Goal: Task Accomplishment & Management: Manage account settings

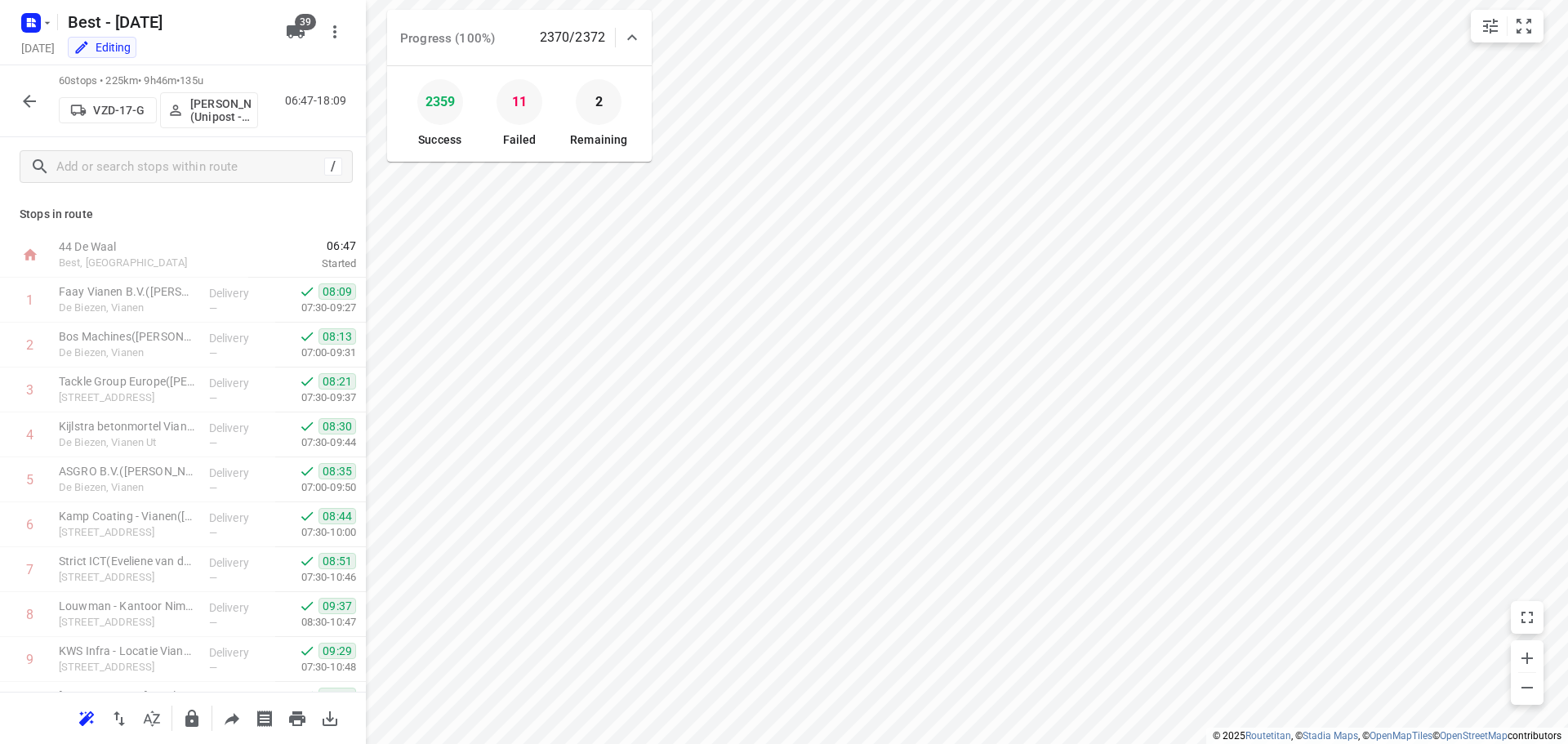
scroll to position [2326, 0]
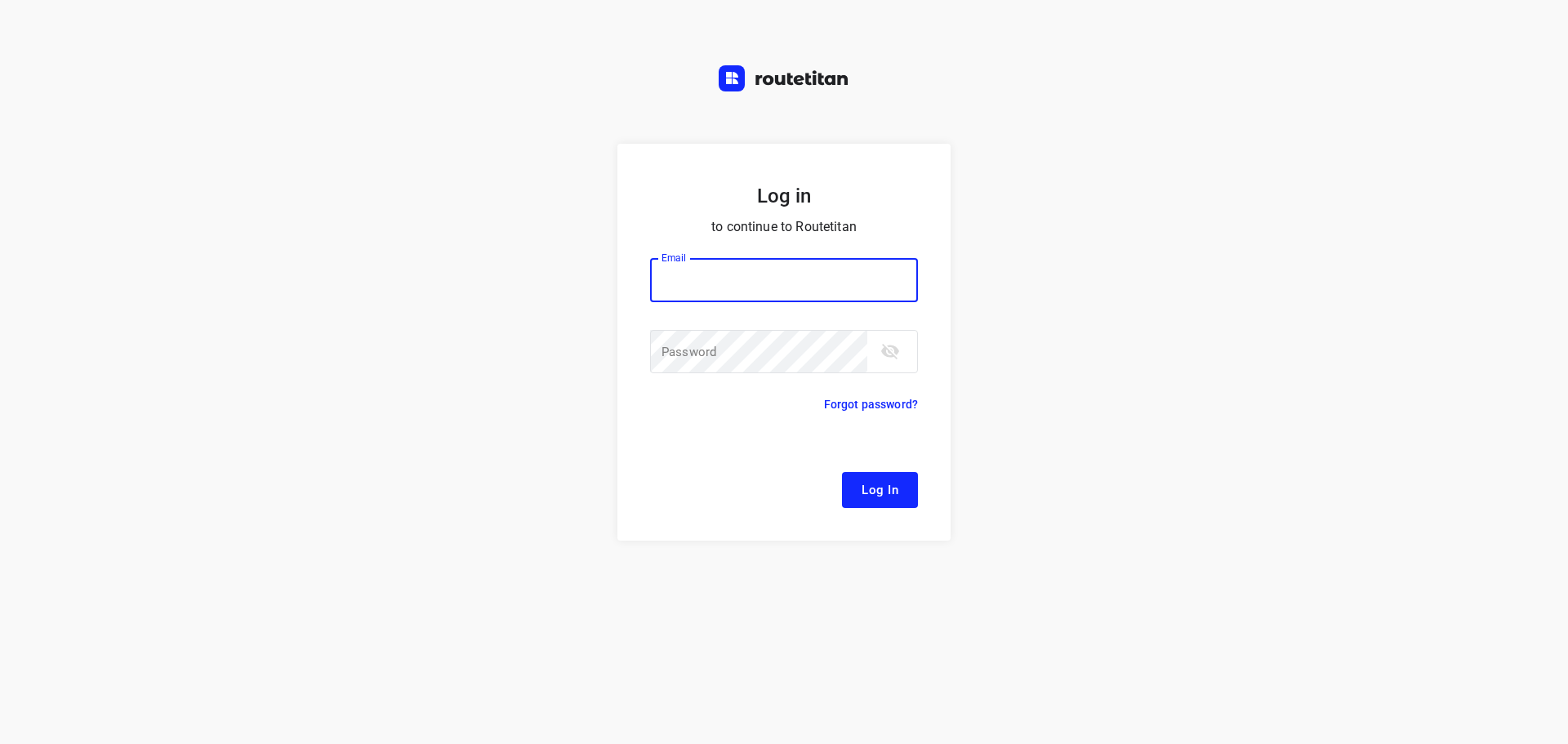
click at [726, 264] on input "email" at bounding box center [784, 280] width 268 height 44
type input "Remco@fruitopjewerk.nl"
click at [872, 476] on button "Log In" at bounding box center [880, 489] width 76 height 36
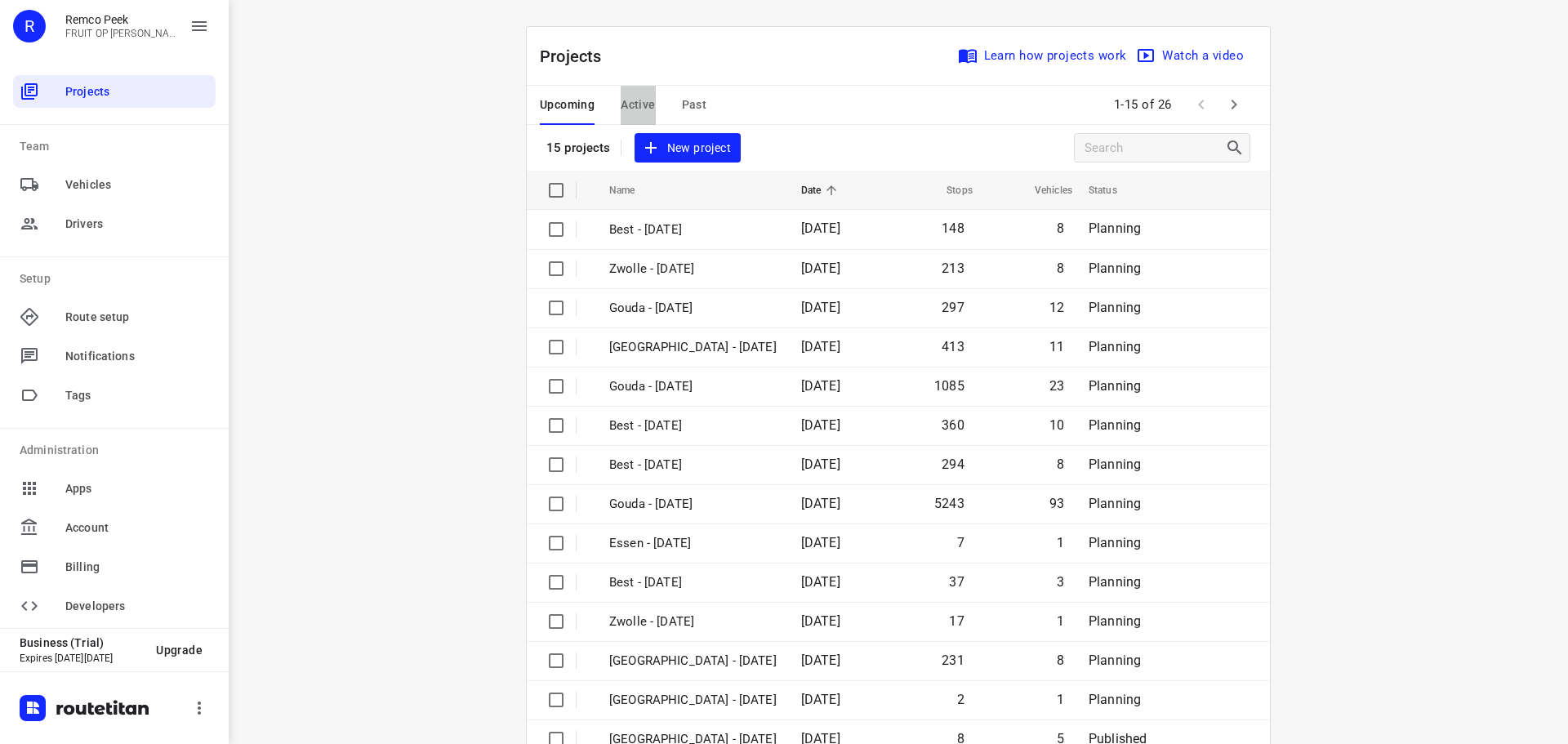
click at [633, 111] on span "Active" at bounding box center [638, 105] width 34 height 20
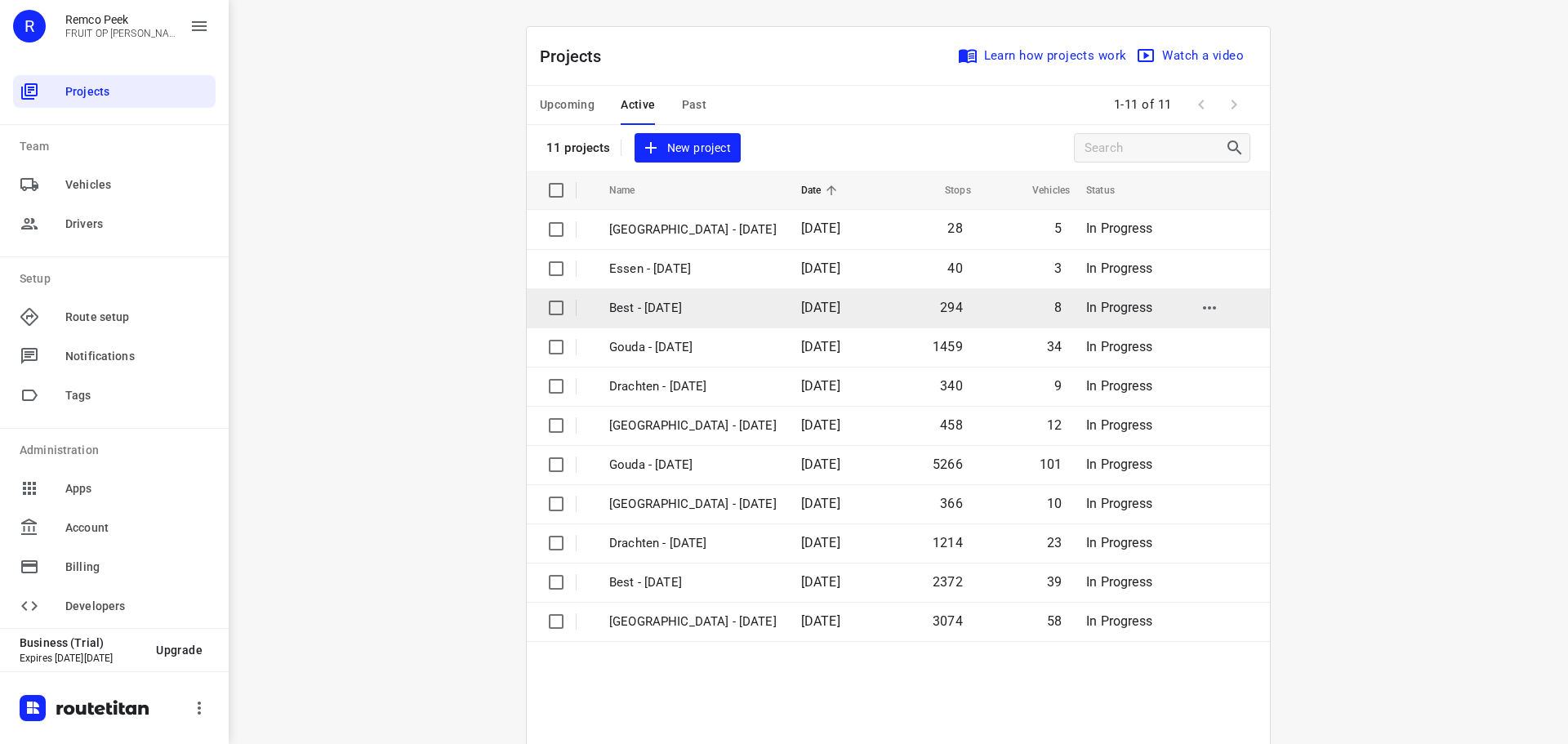
click at [714, 305] on p "Best - [DATE]" at bounding box center [693, 307] width 168 height 18
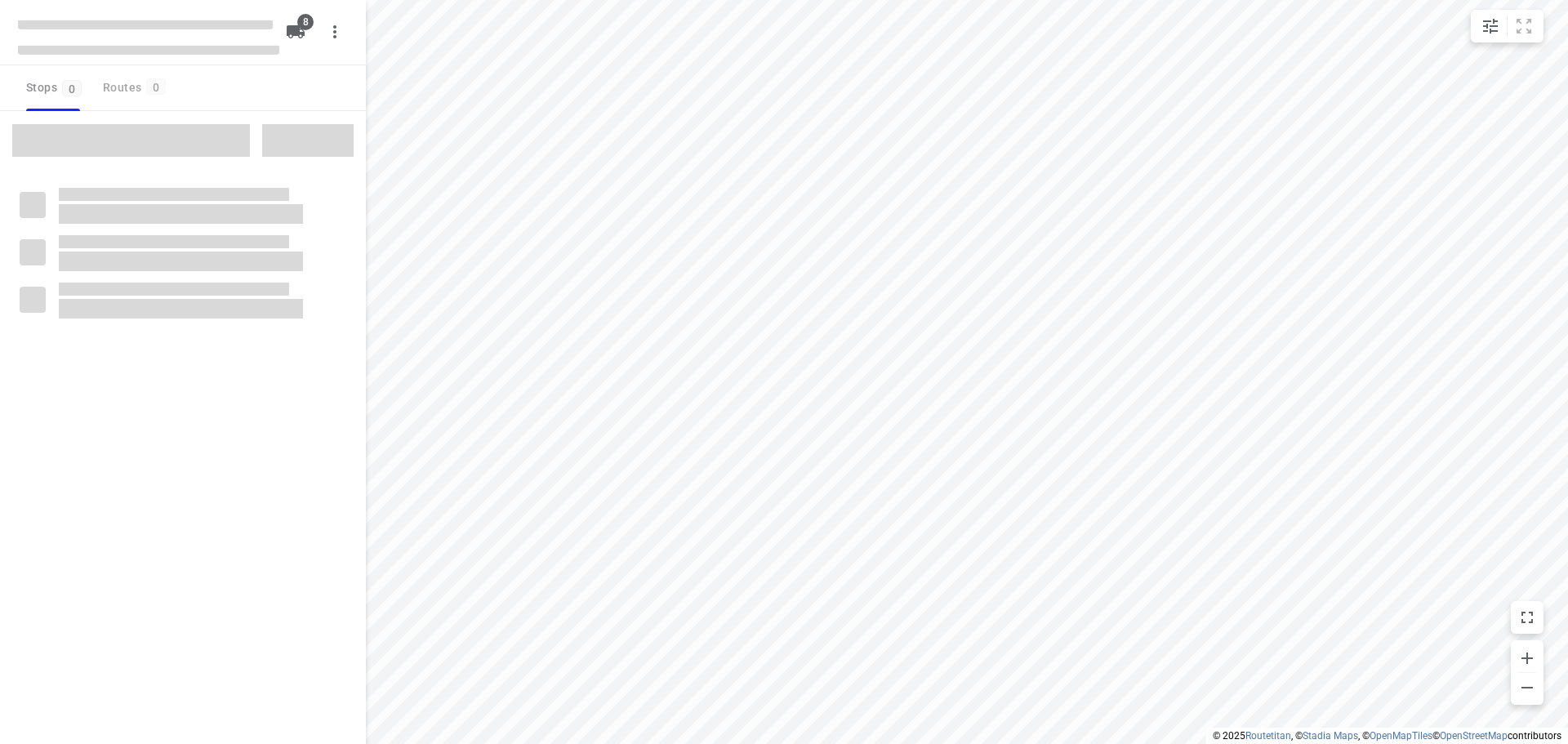
checkbox input "true"
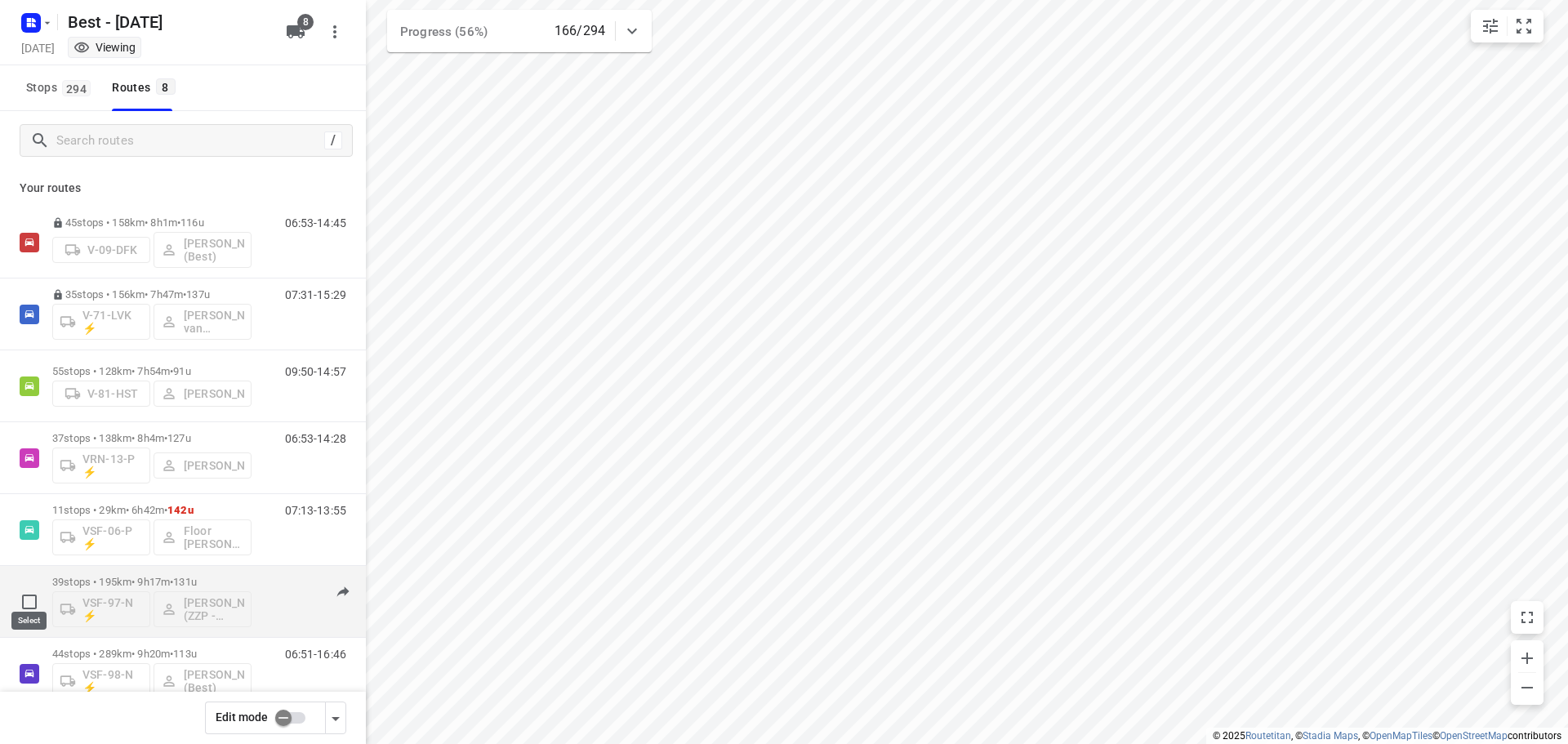
scroll to position [106, 0]
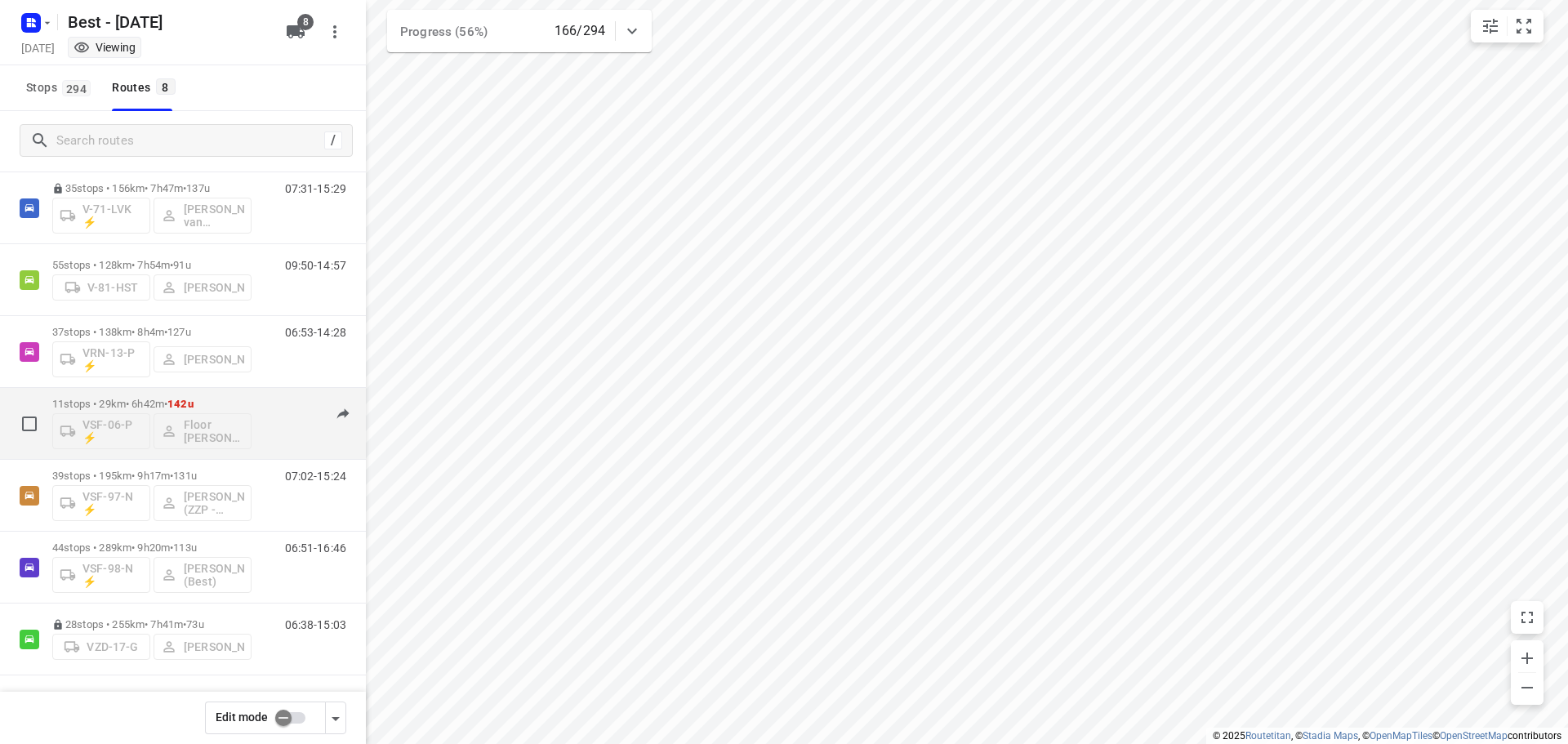
click at [135, 398] on p "11 stops • 29km • 6h42m • 142u" at bounding box center [152, 404] width 199 height 12
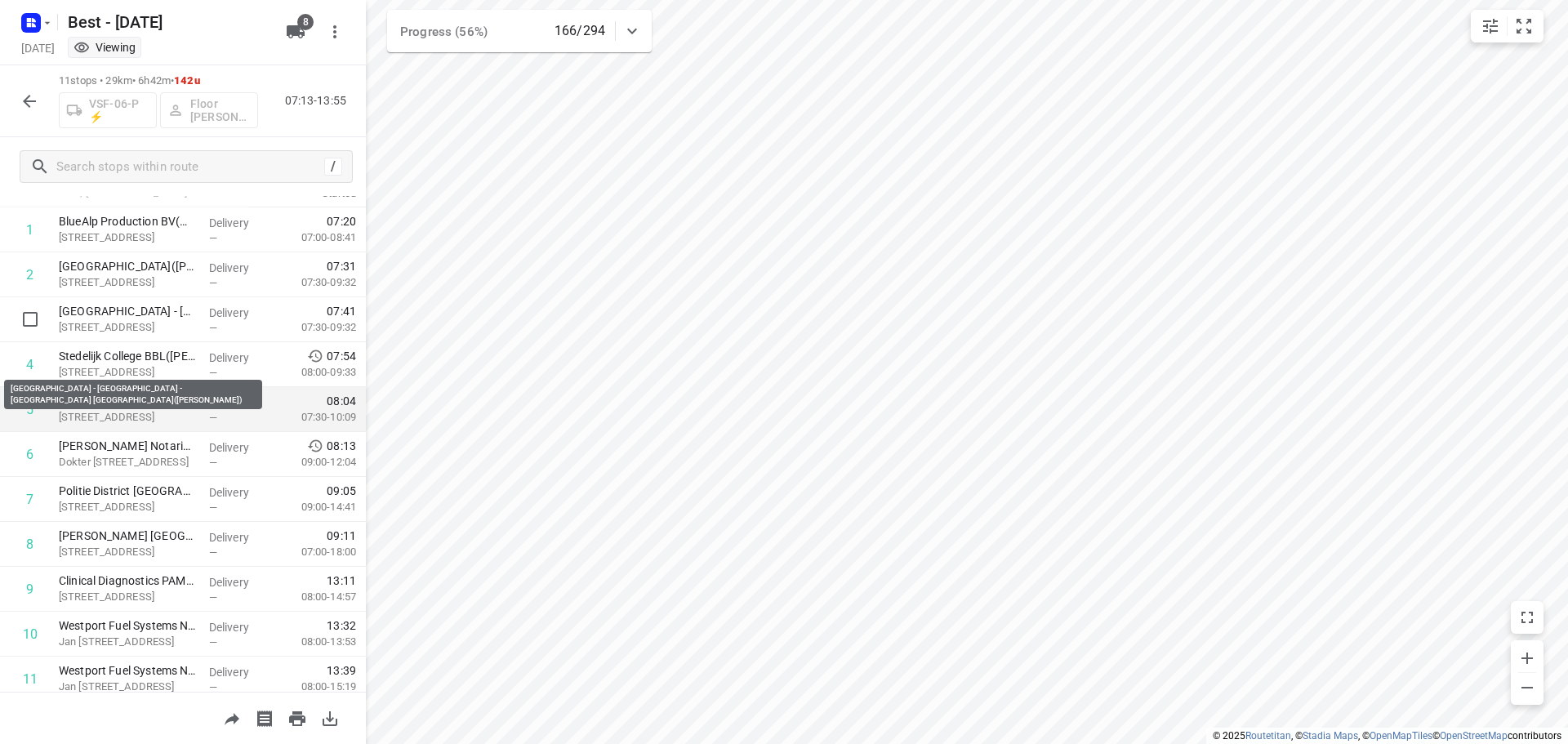
scroll to position [0, 0]
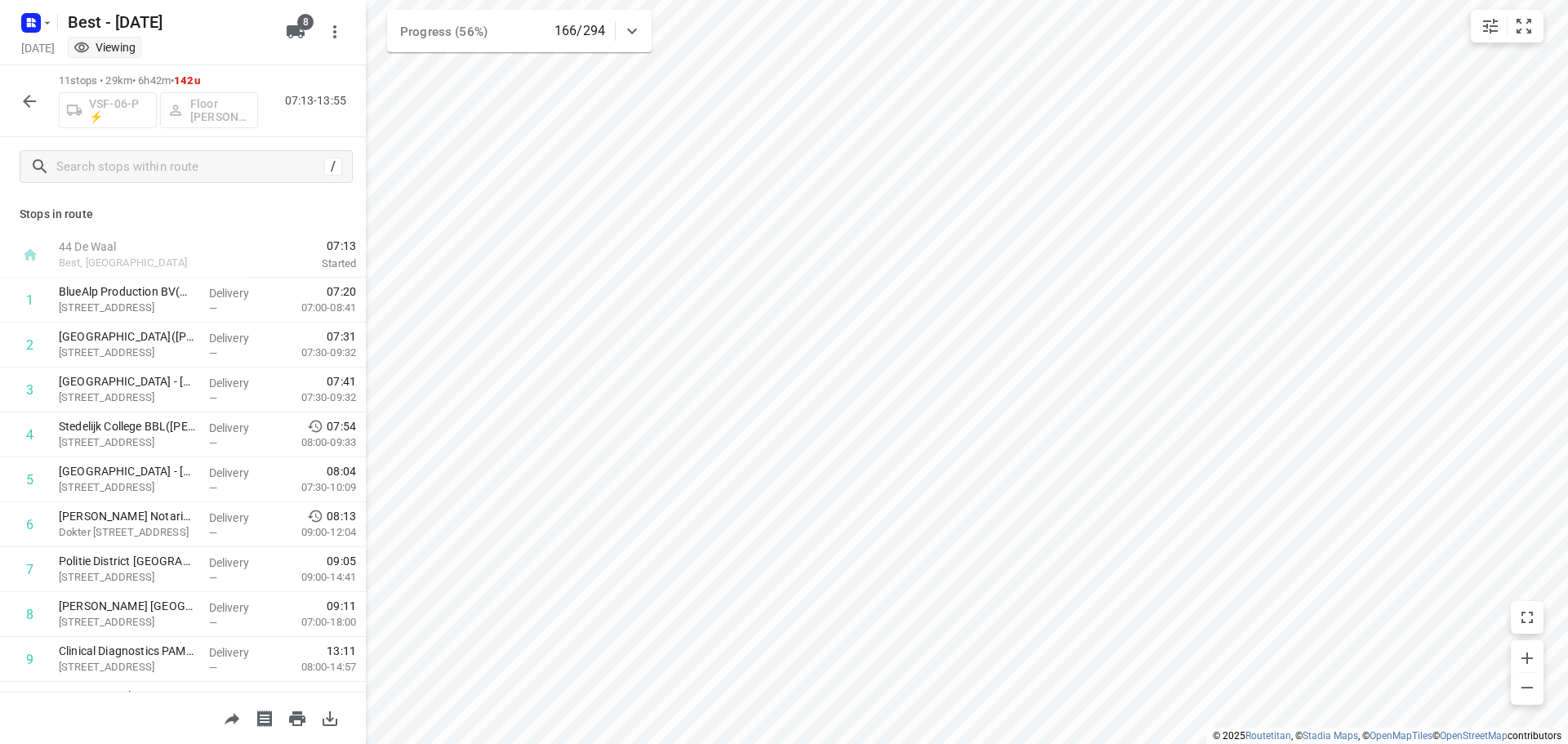
click at [36, 110] on icon "button" at bounding box center [29, 101] width 19 height 19
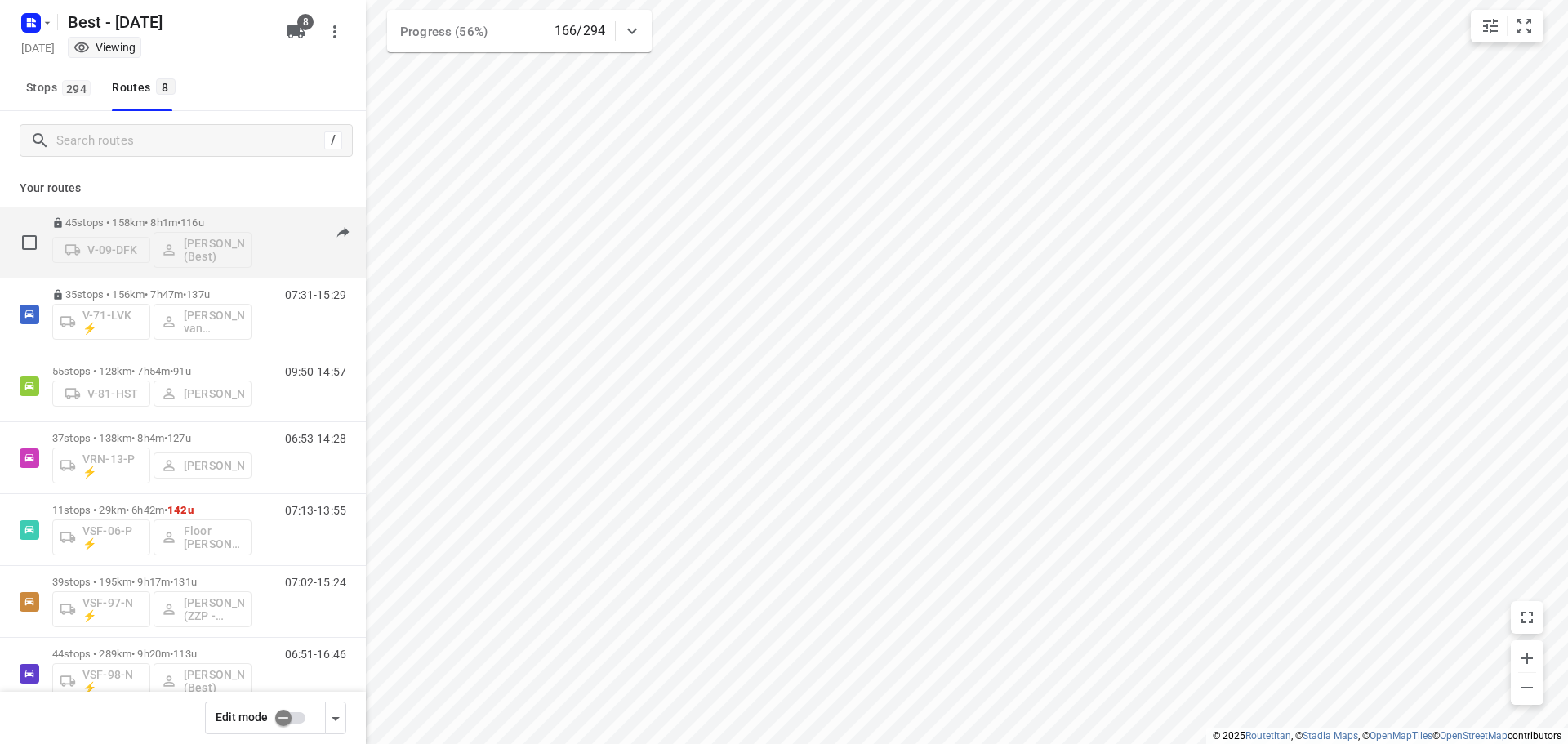
scroll to position [106, 0]
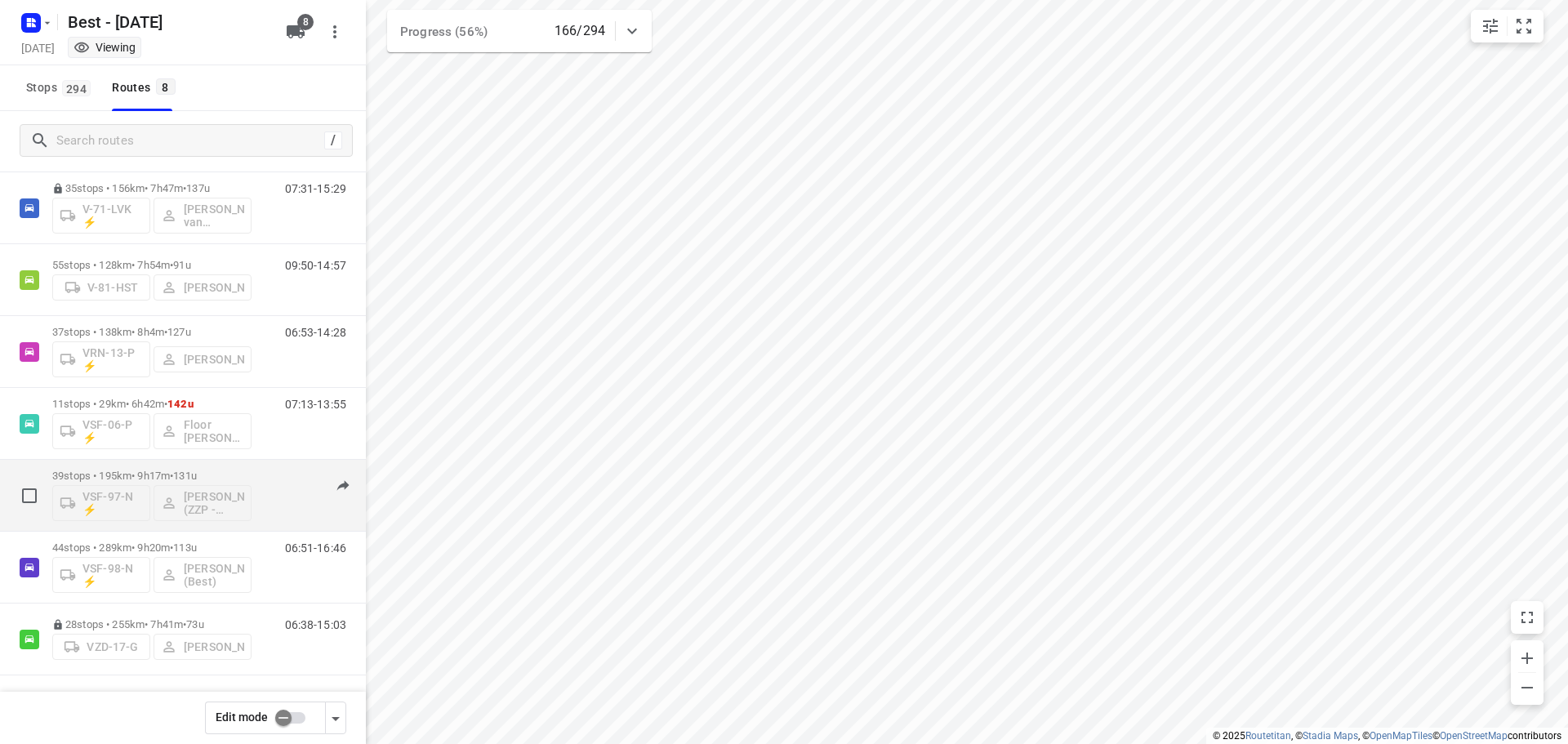
click at [249, 466] on div "39 stops • 195km • 9h17m • 131u VSF-97-N ⚡ Eugenio van den Heuvel (ZZP - Best)" at bounding box center [152, 495] width 199 height 68
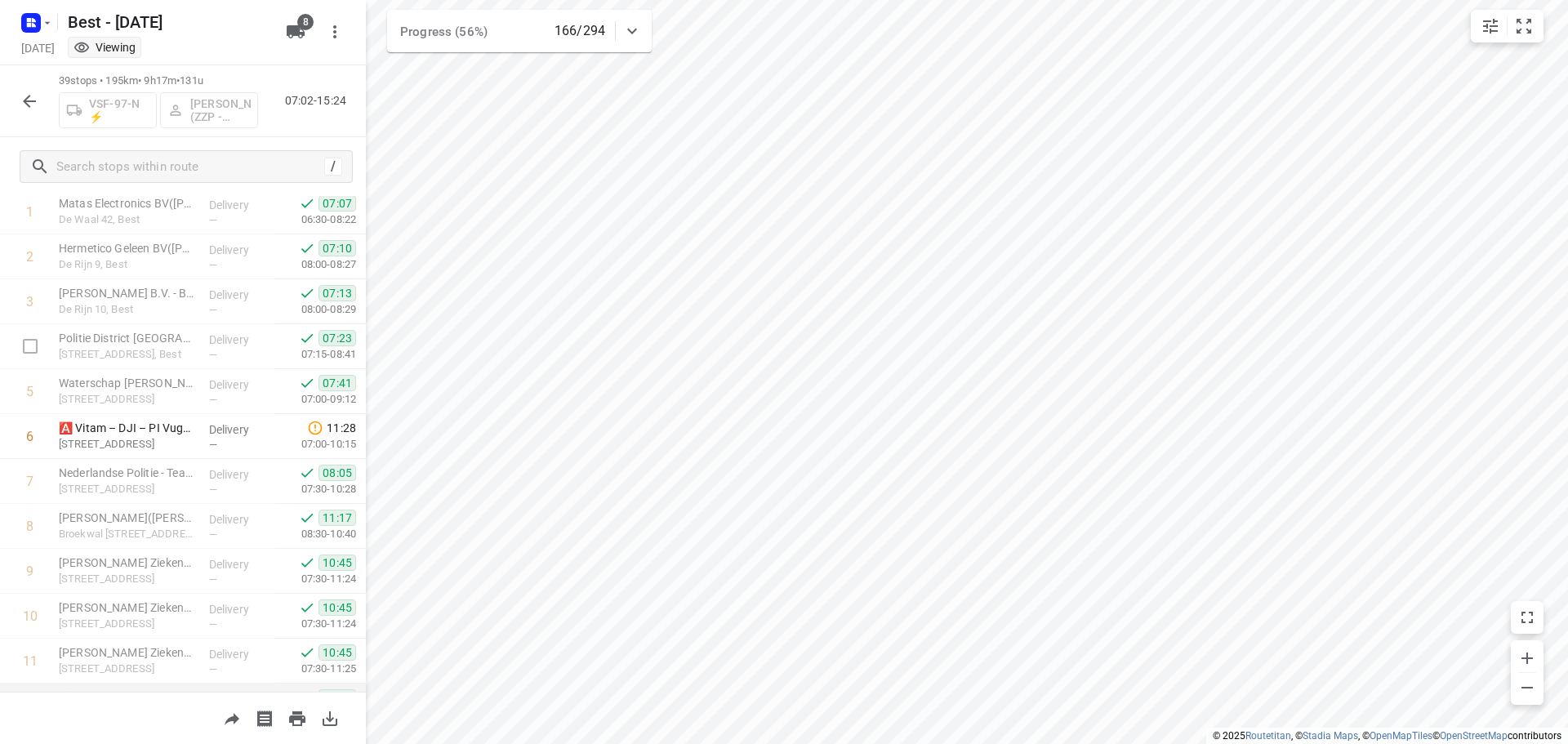
scroll to position [408, 0]
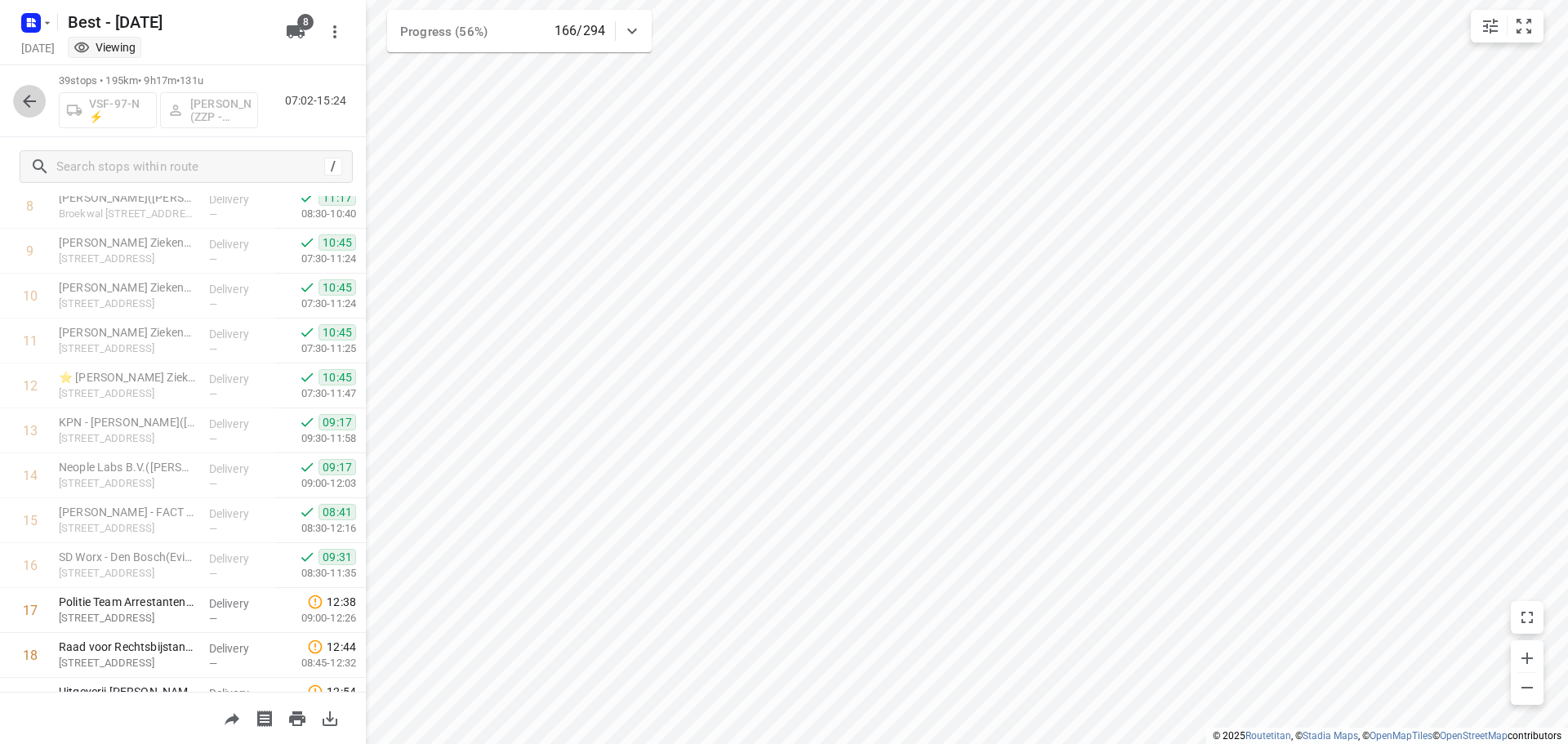
click at [23, 102] on icon "button" at bounding box center [29, 101] width 19 height 19
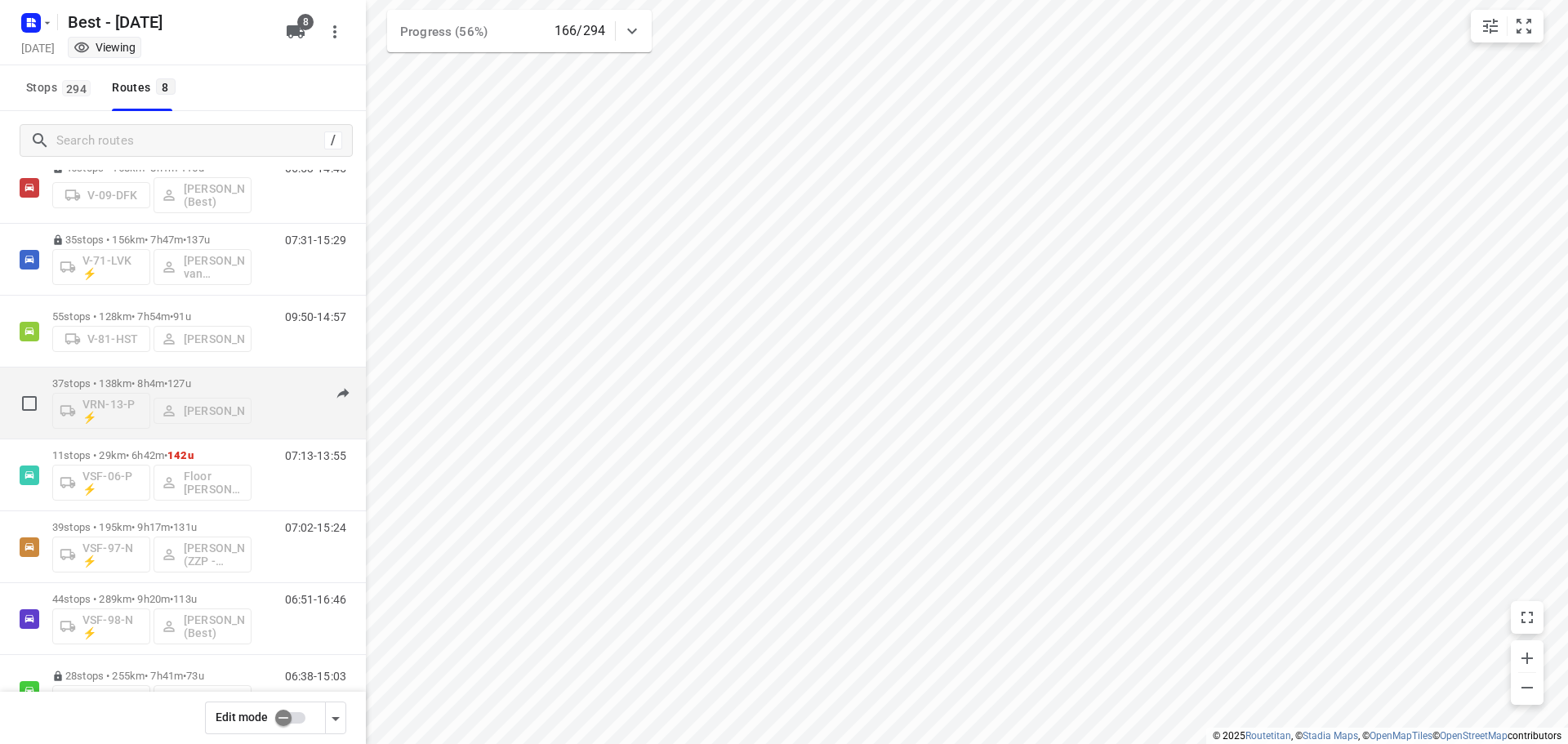
scroll to position [106, 0]
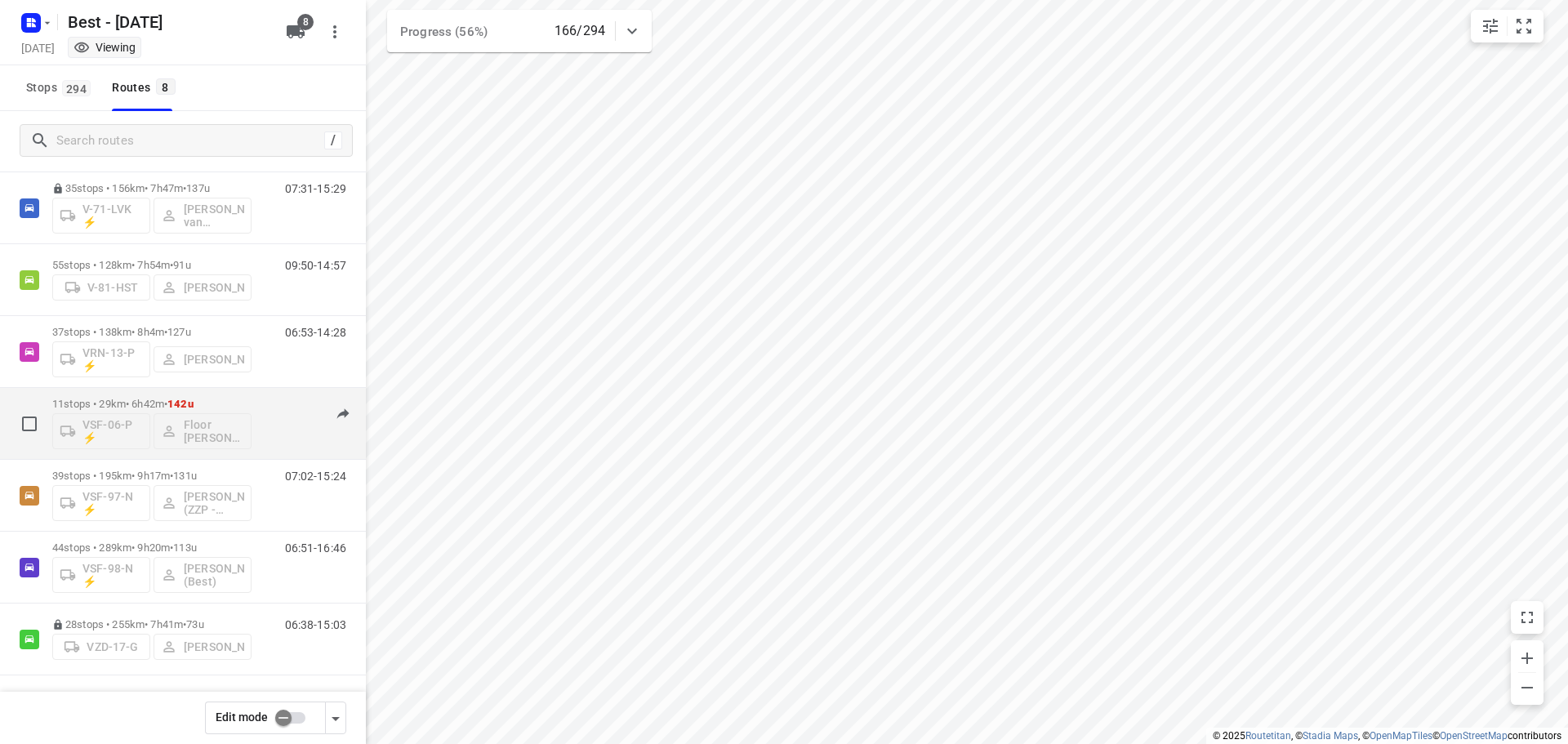
click at [169, 402] on p "11 stops • 29km • 6h42m • 142u" at bounding box center [152, 404] width 199 height 12
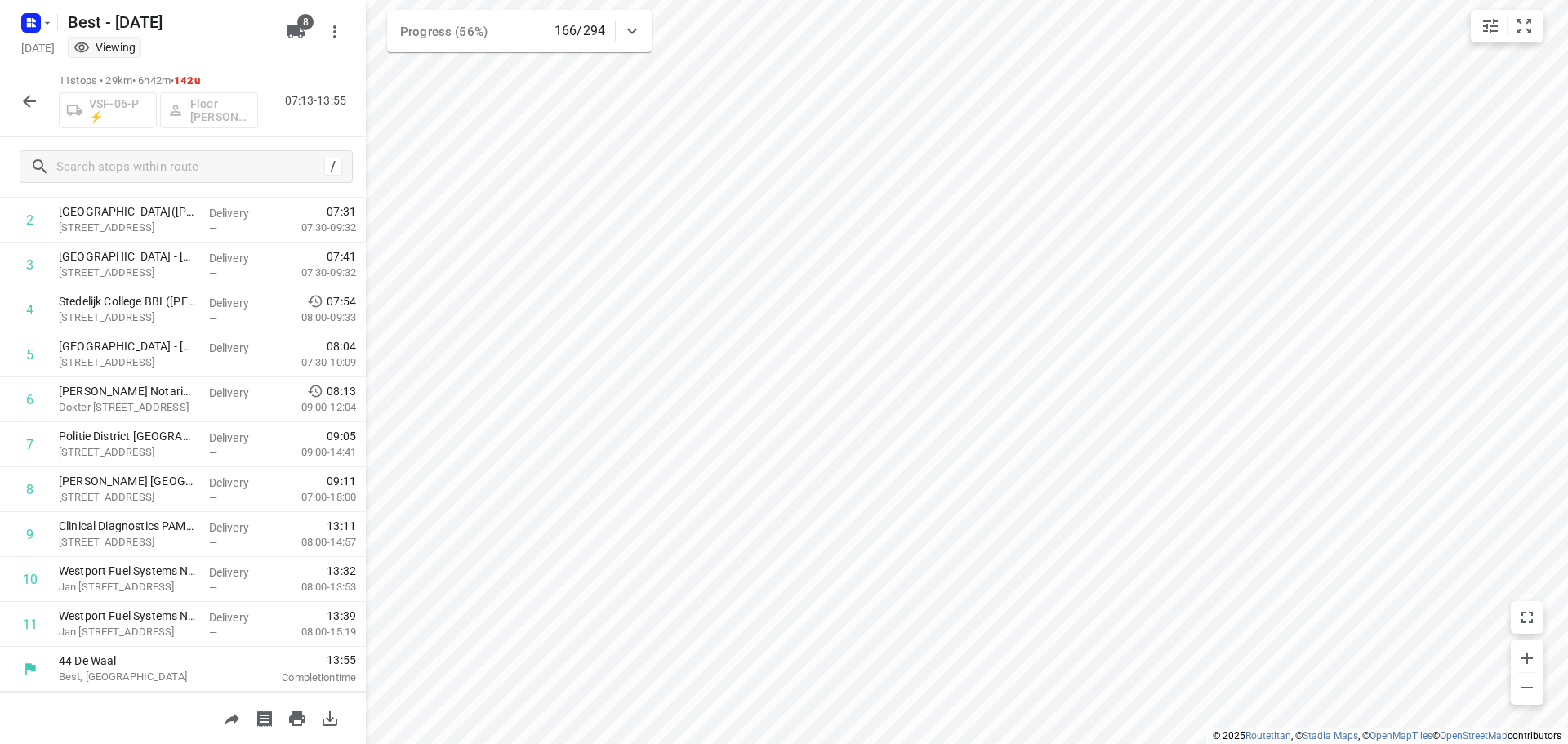
scroll to position [0, 0]
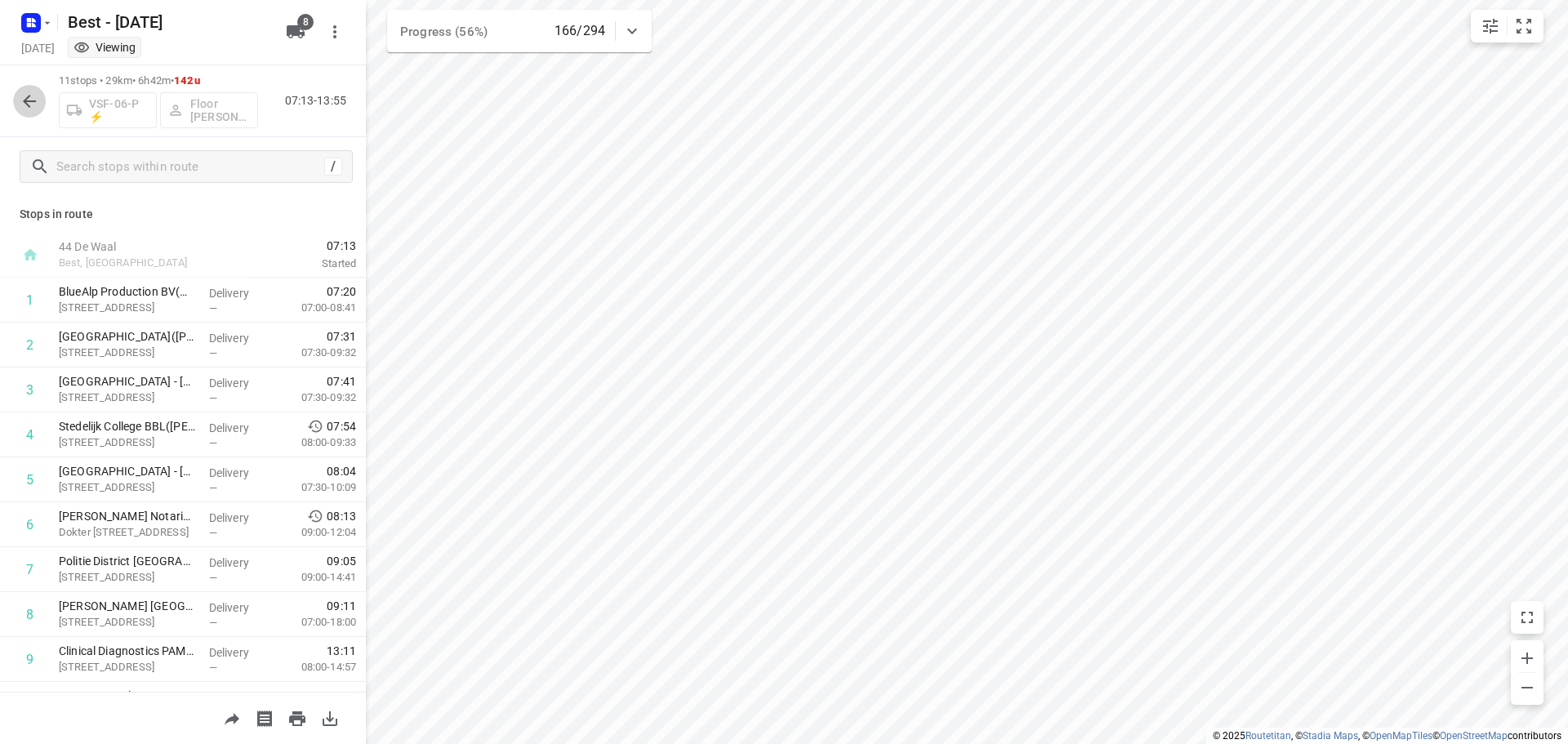
click at [40, 96] on button "button" at bounding box center [29, 101] width 33 height 33
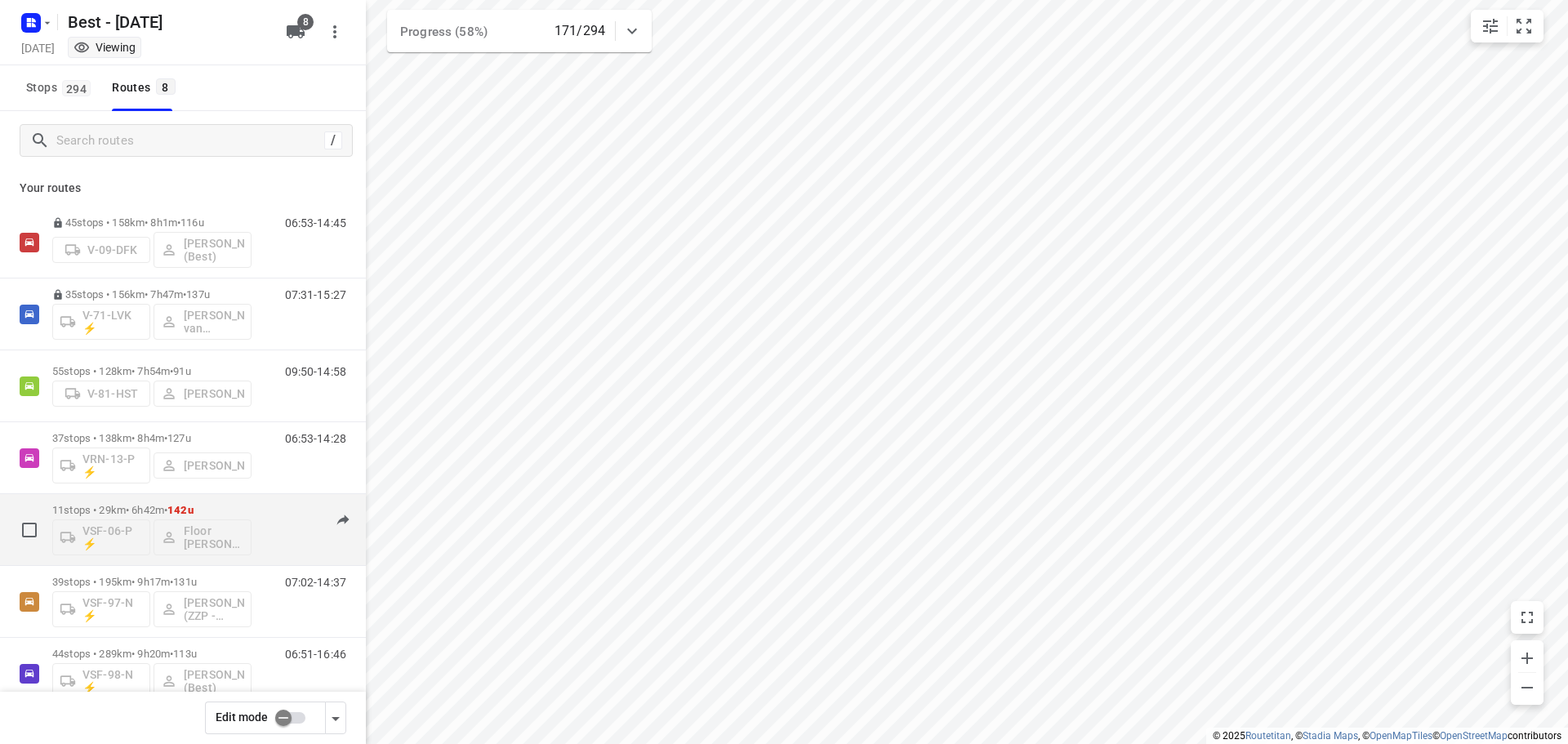
click at [193, 508] on span "142u" at bounding box center [181, 510] width 26 height 12
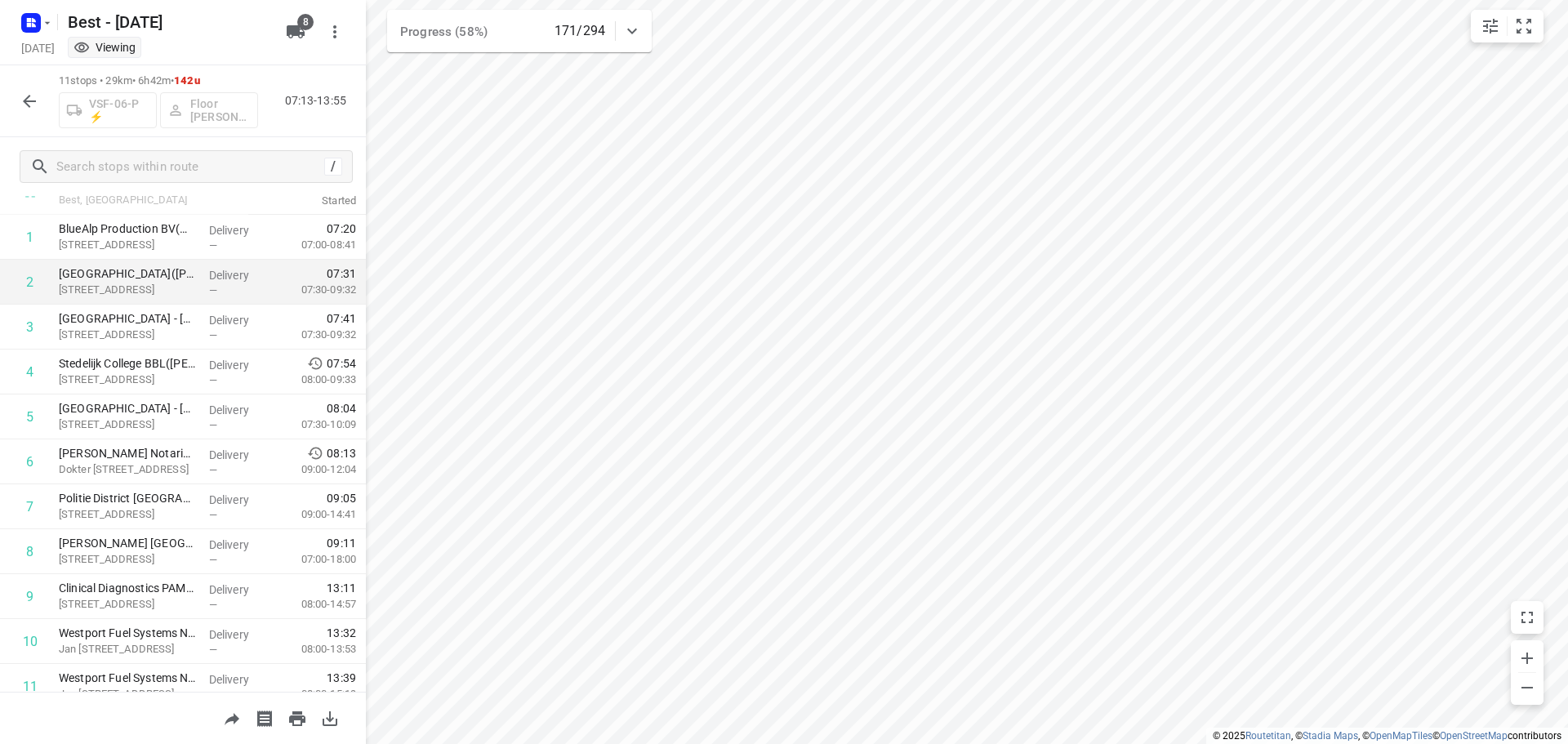
scroll to position [125, 0]
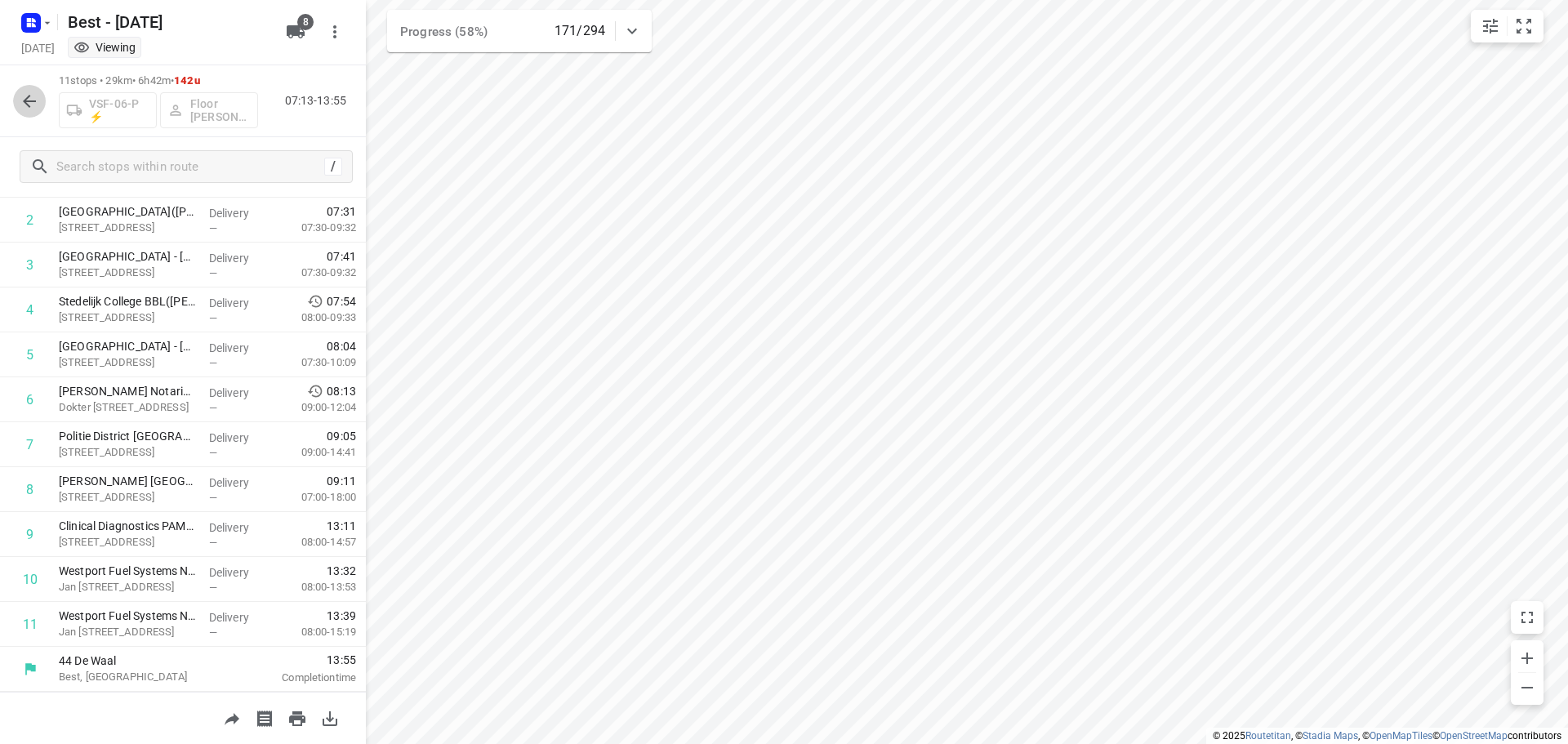
click at [25, 99] on icon "button" at bounding box center [29, 101] width 13 height 13
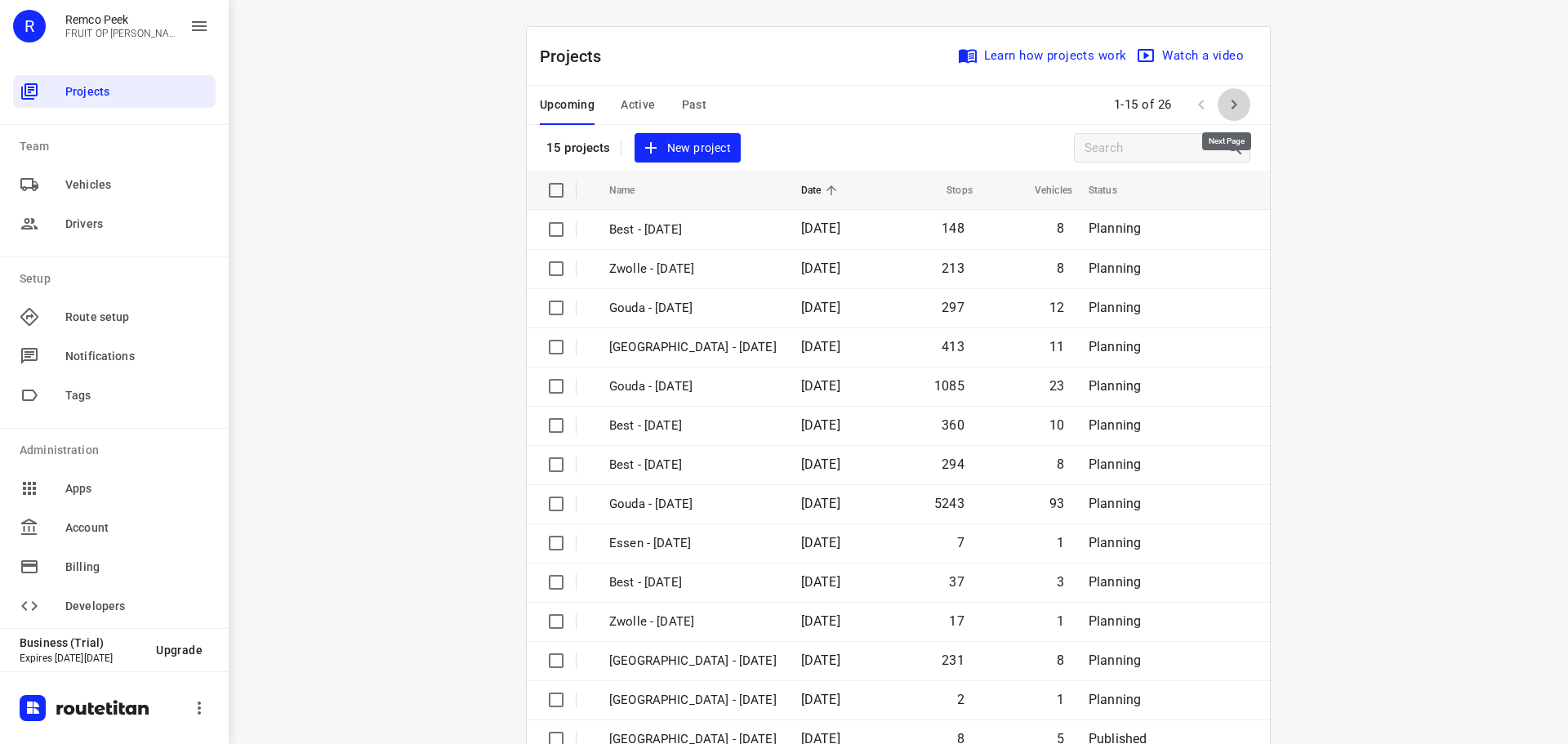
click at [1232, 108] on icon "button" at bounding box center [1234, 104] width 6 height 10
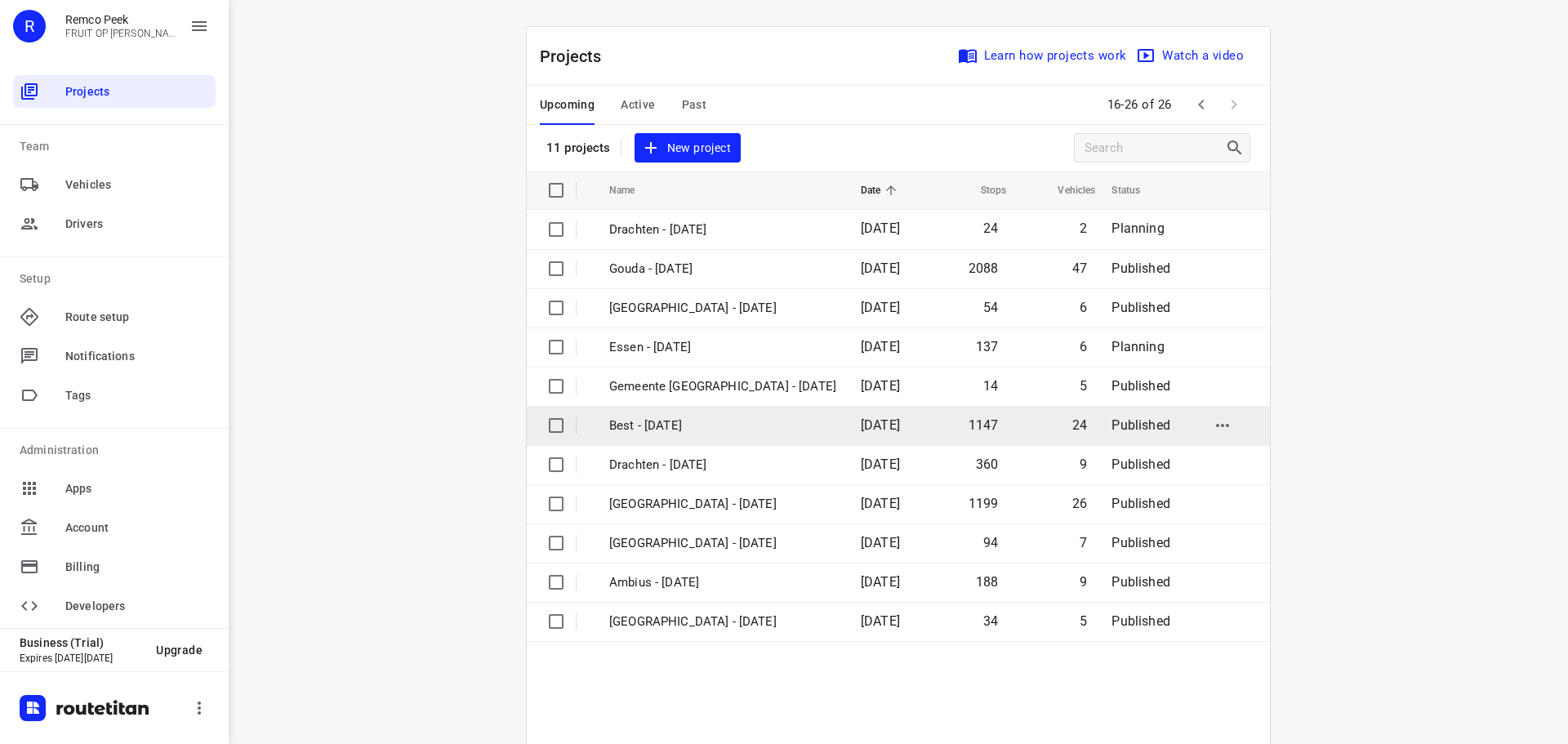
click at [772, 435] on p "Best - [DATE]" at bounding box center [723, 425] width 227 height 18
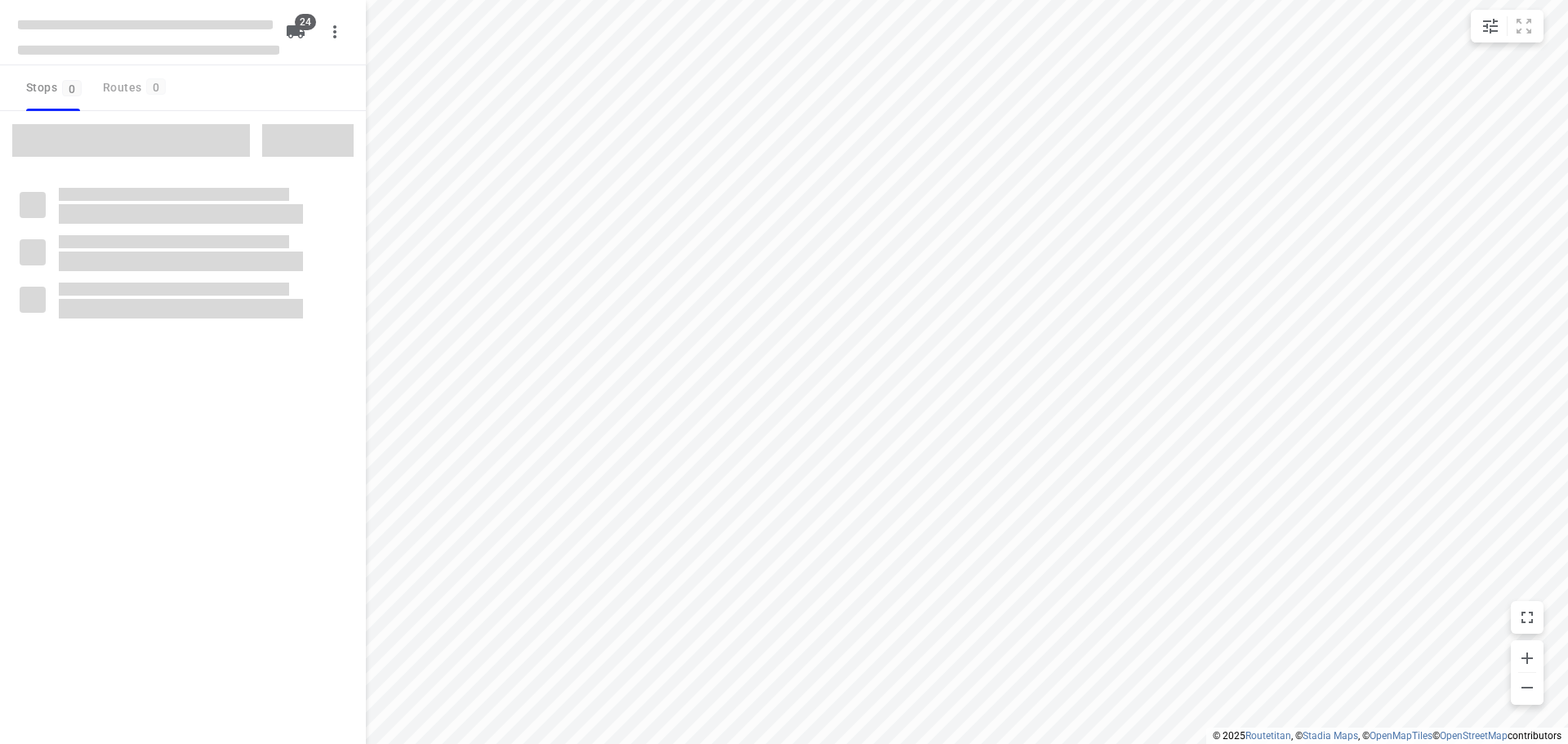
checkbox input "true"
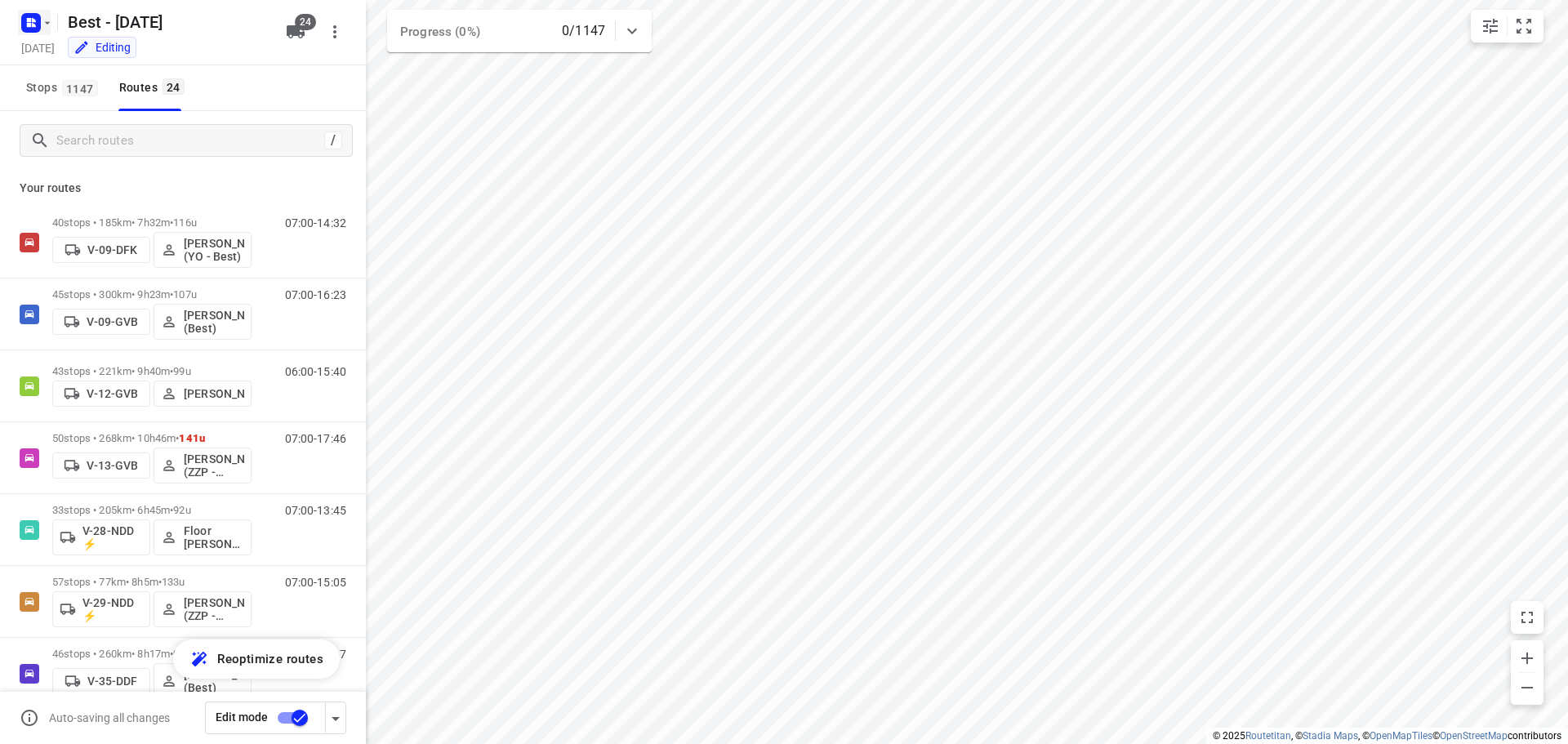
click at [48, 24] on icon "button" at bounding box center [47, 23] width 13 height 13
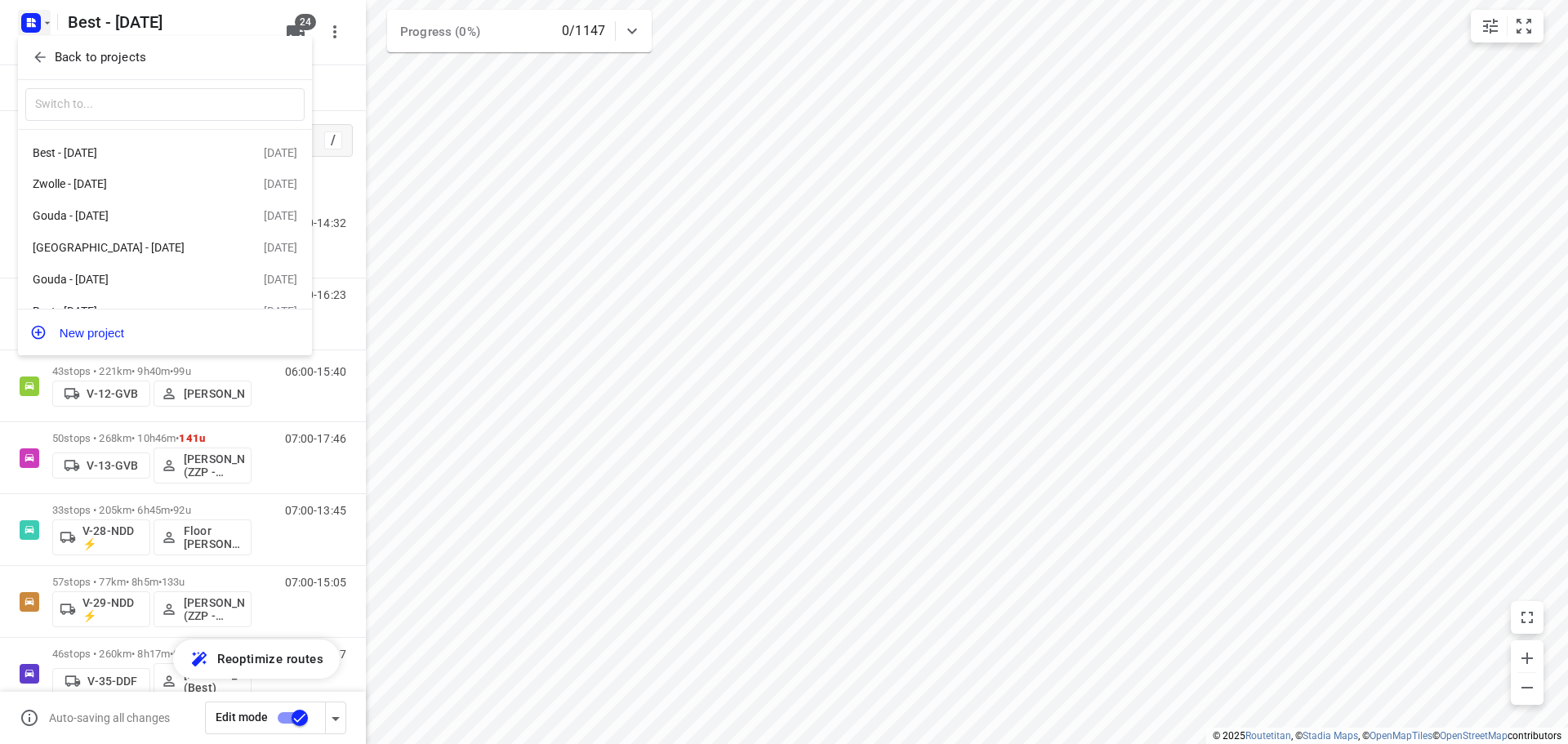
click at [44, 66] on span "Back to projects" at bounding box center [164, 57] width 266 height 18
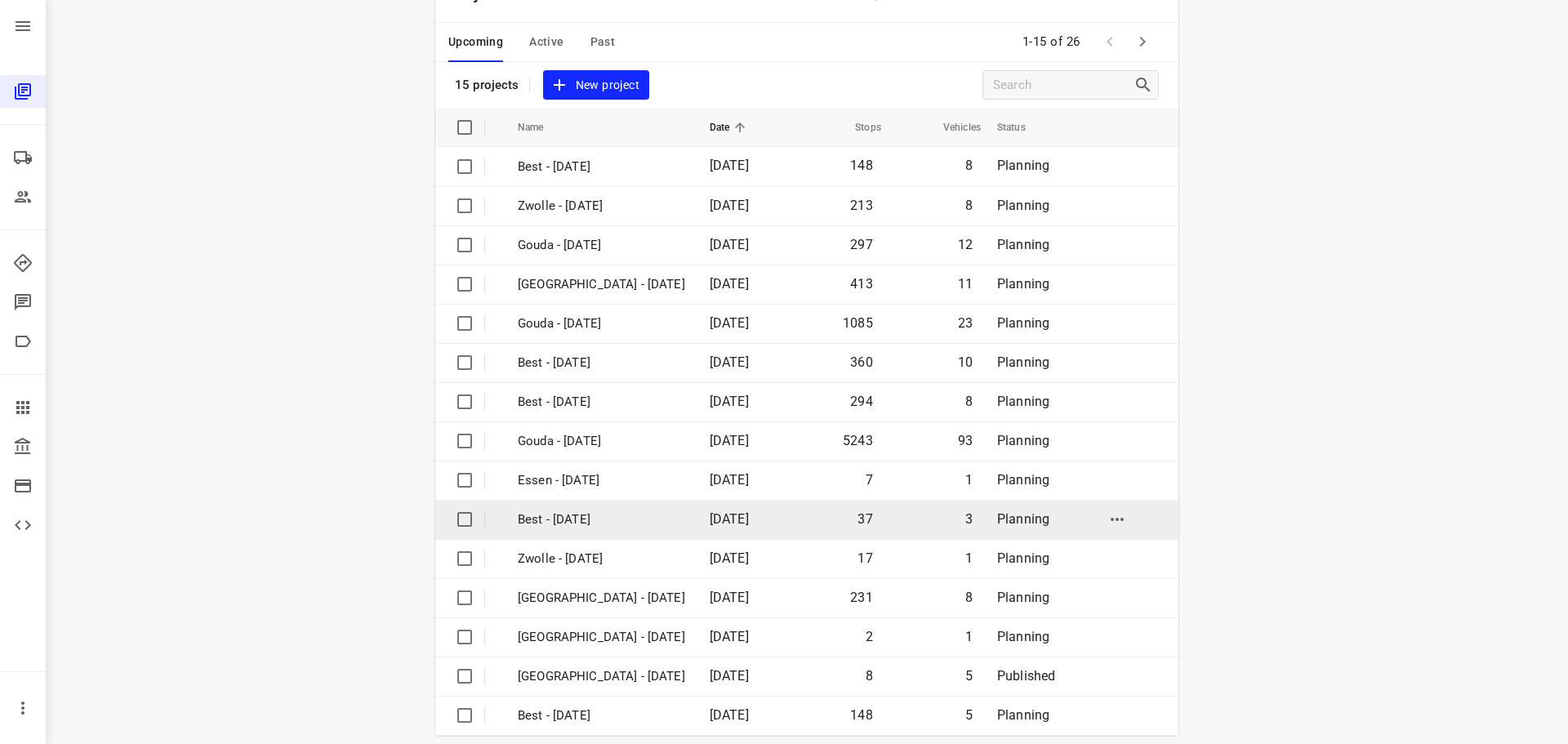
scroll to position [82, 0]
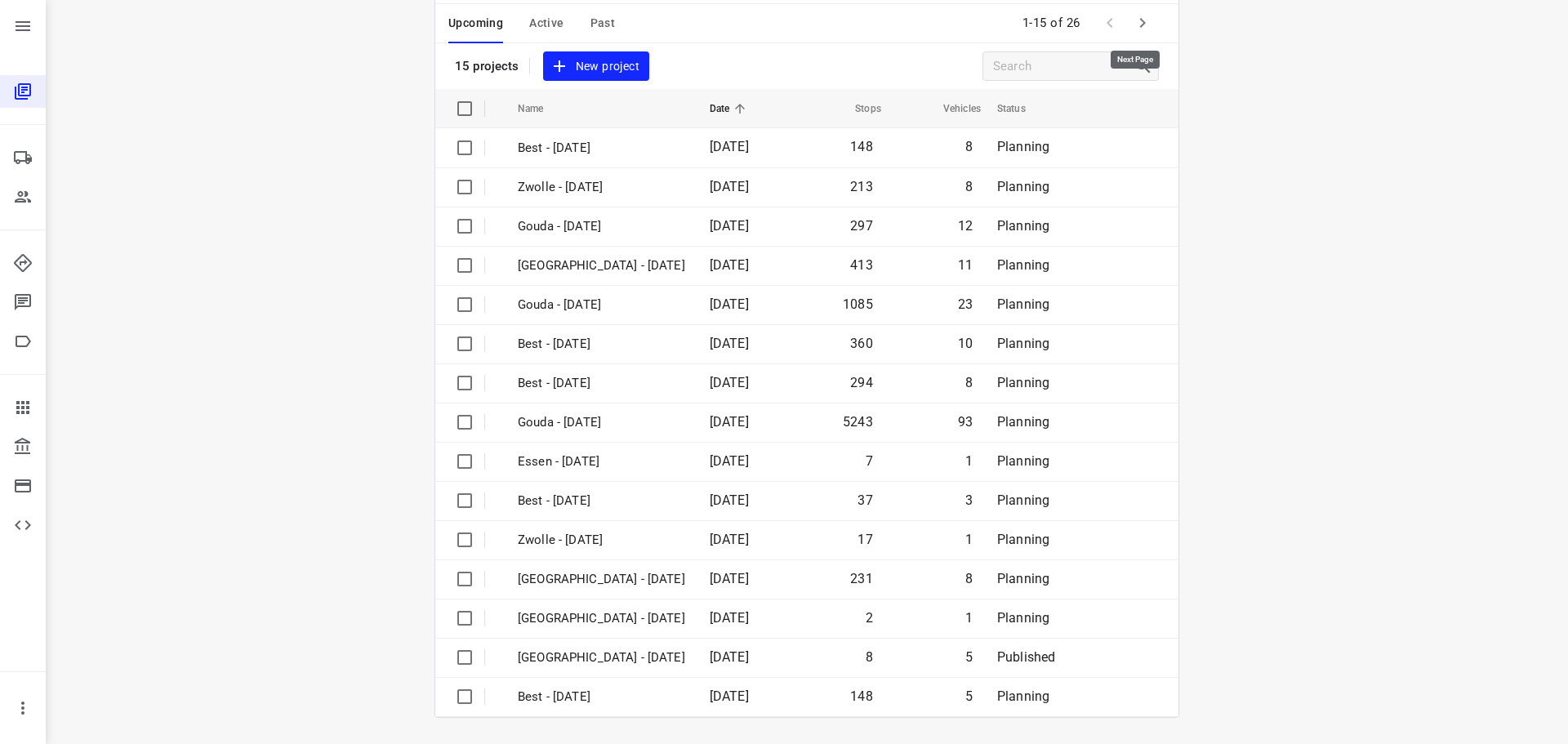
click at [1138, 29] on icon "button" at bounding box center [1142, 23] width 19 height 19
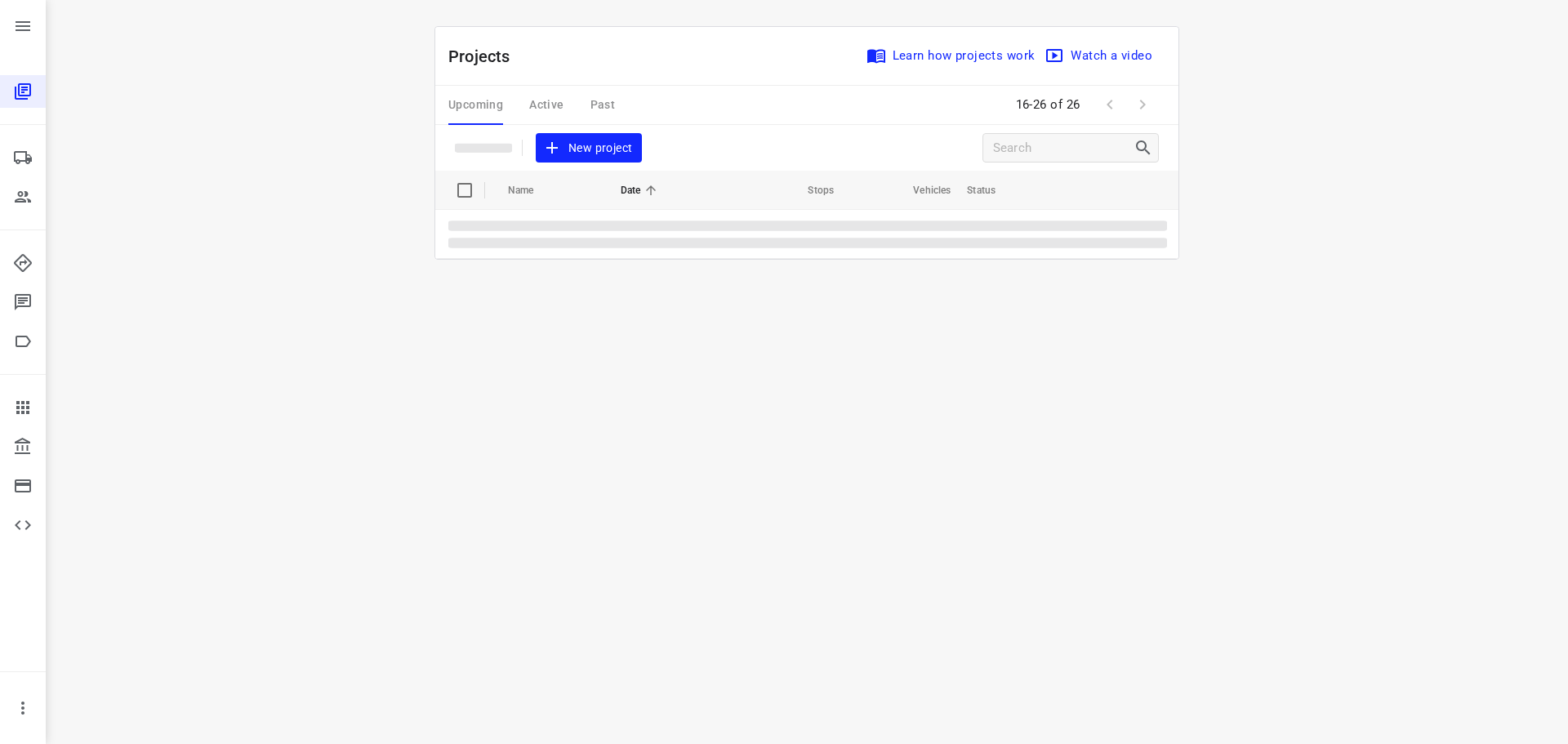
scroll to position [0, 0]
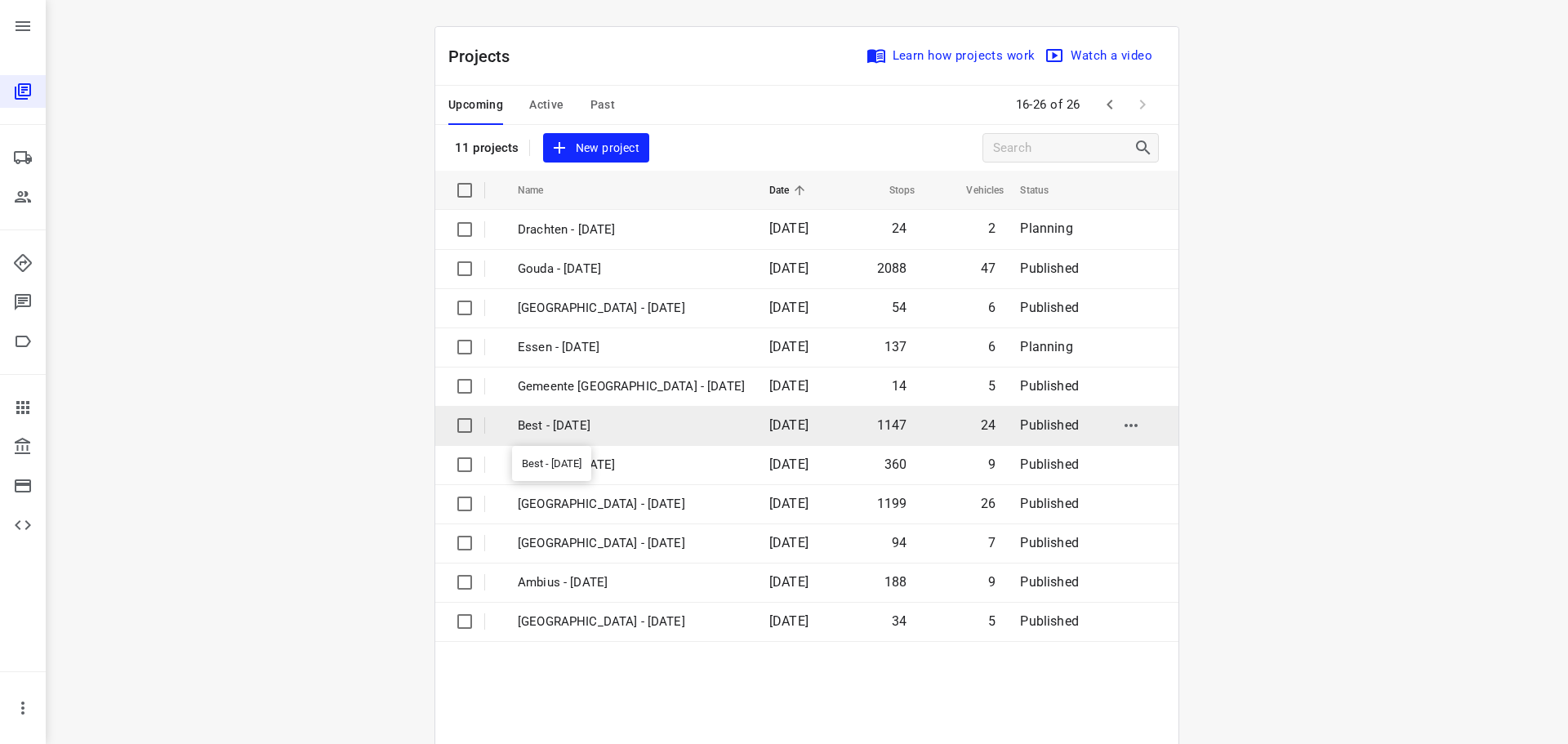
click at [639, 429] on p "Best - Wednesday" at bounding box center [631, 425] width 227 height 18
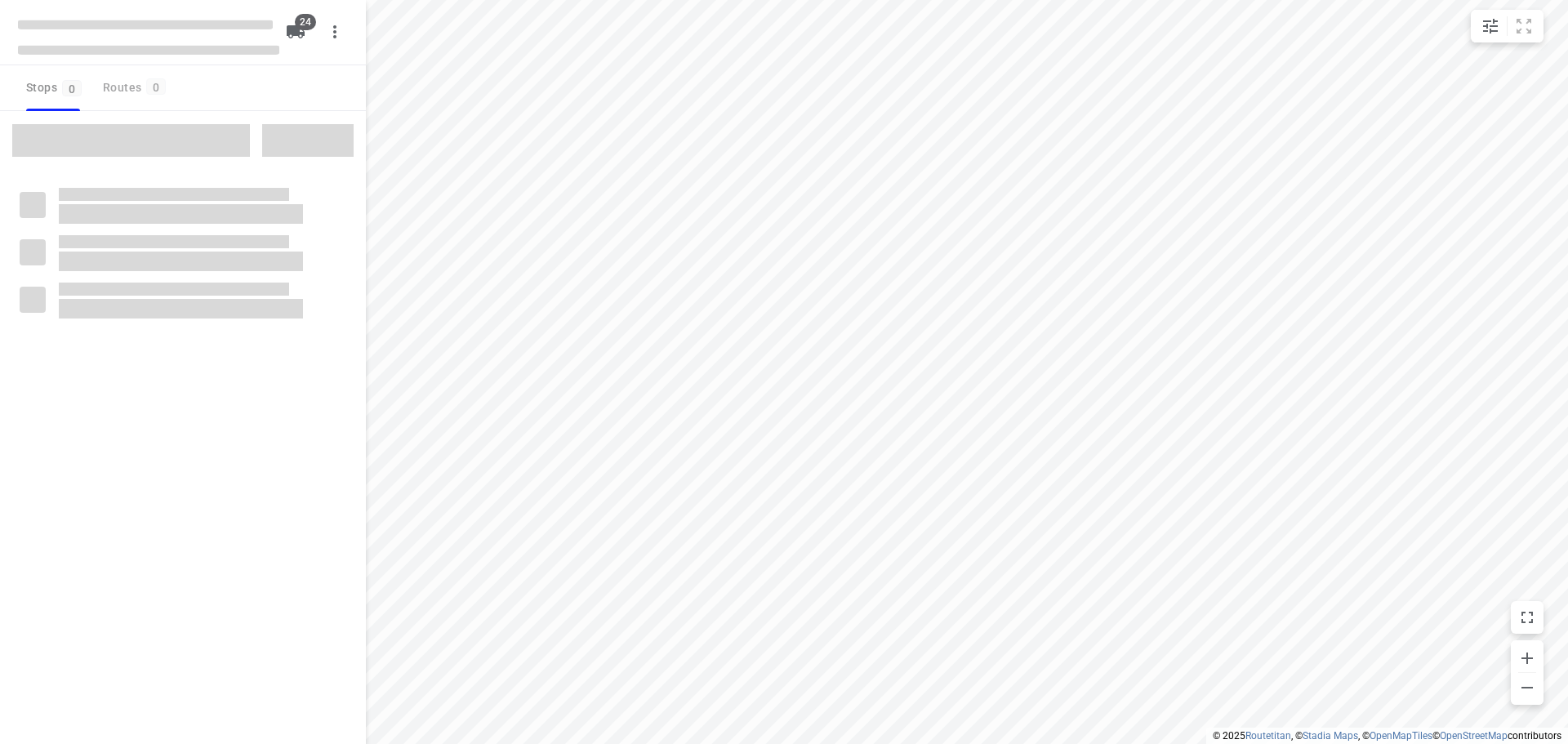
checkbox input "true"
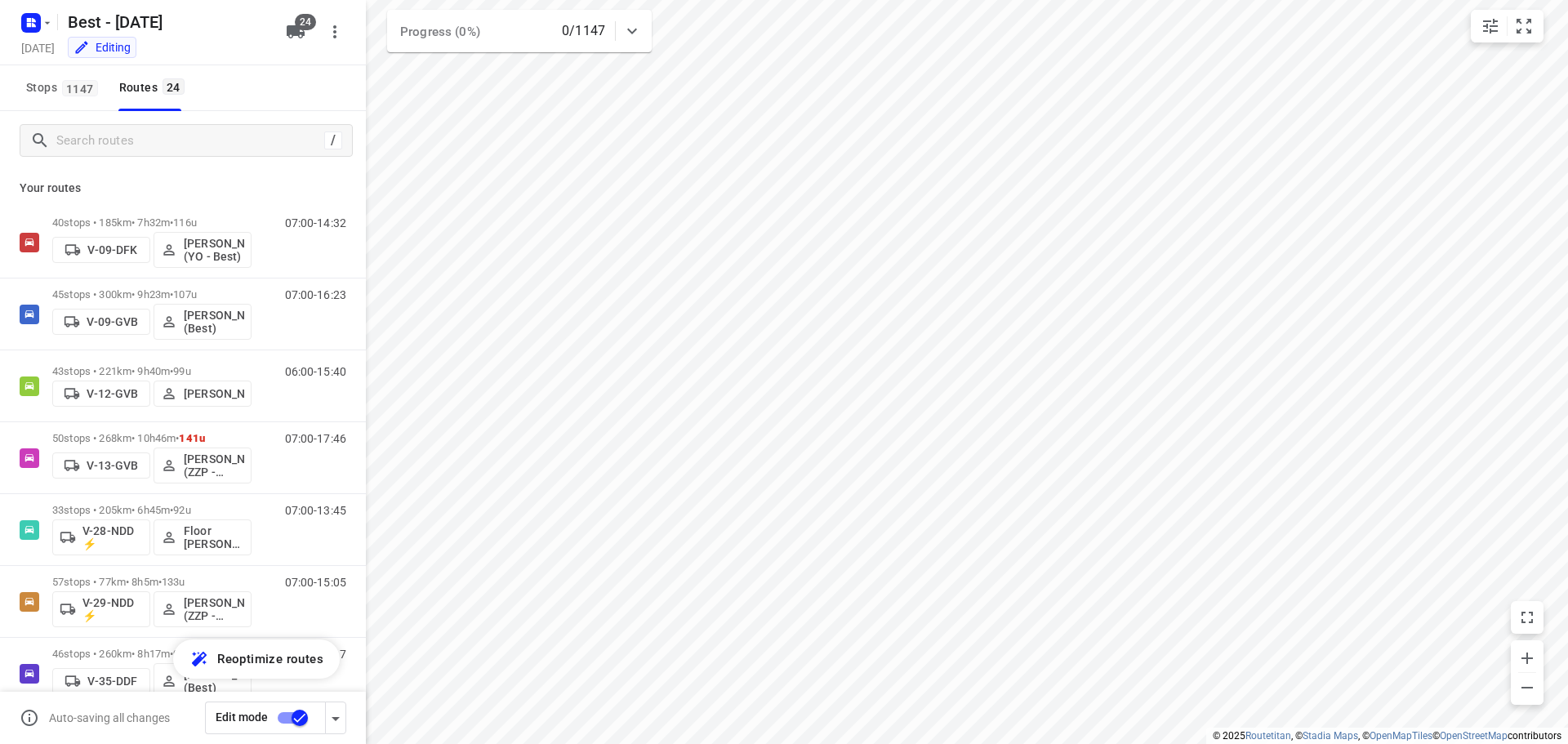
click at [296, 715] on input "checkbox" at bounding box center [300, 718] width 93 height 31
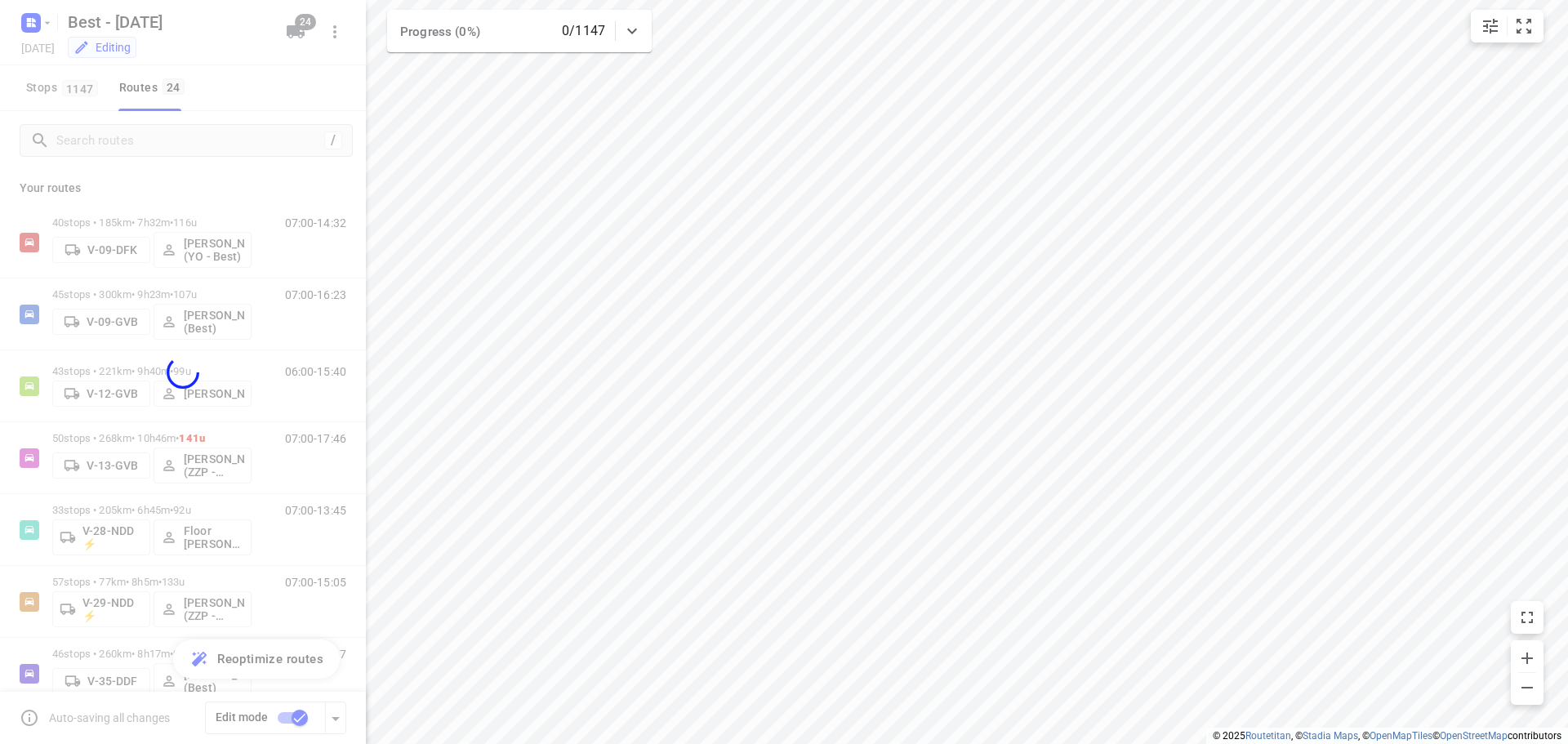
checkbox input "false"
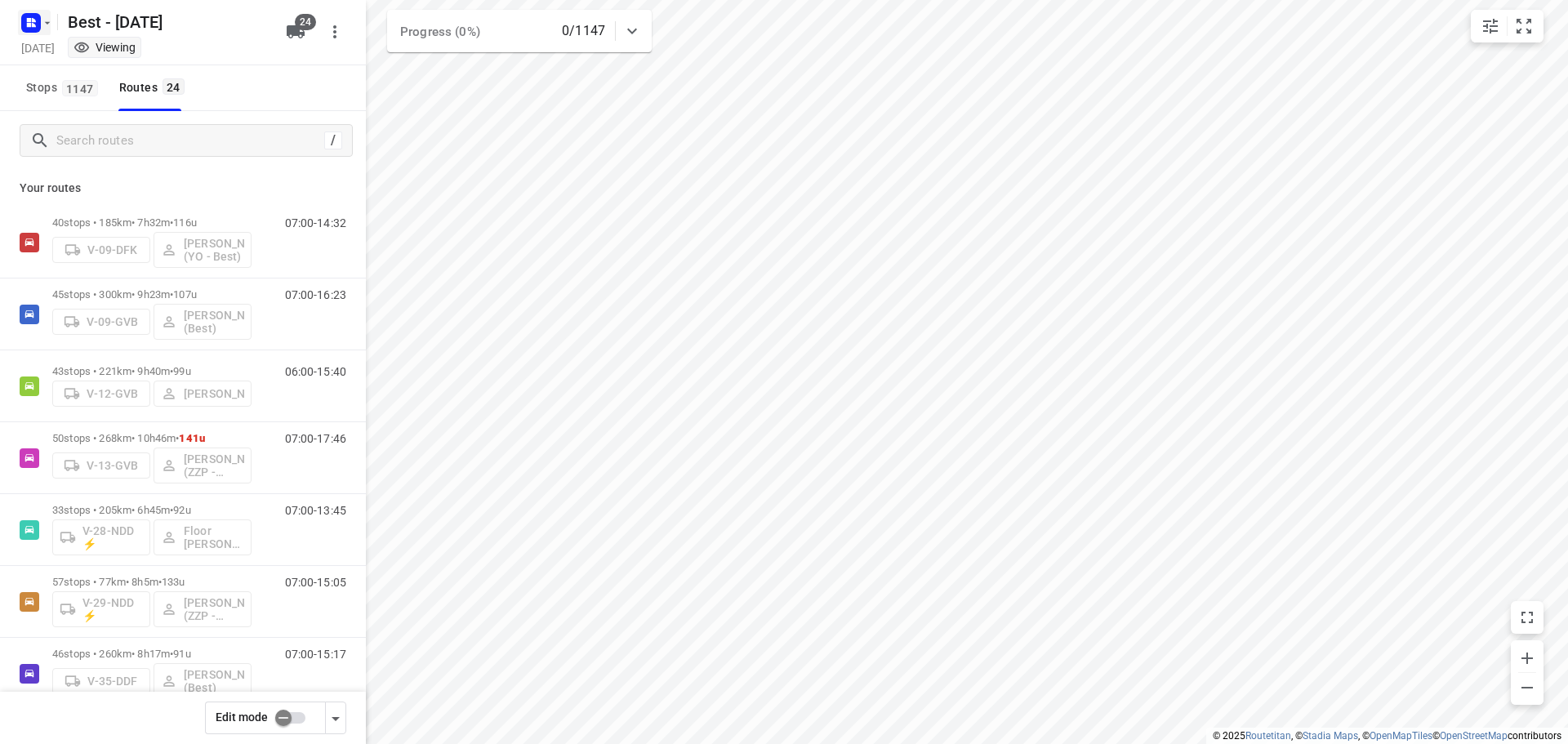
click at [41, 25] on icon "button" at bounding box center [47, 23] width 13 height 13
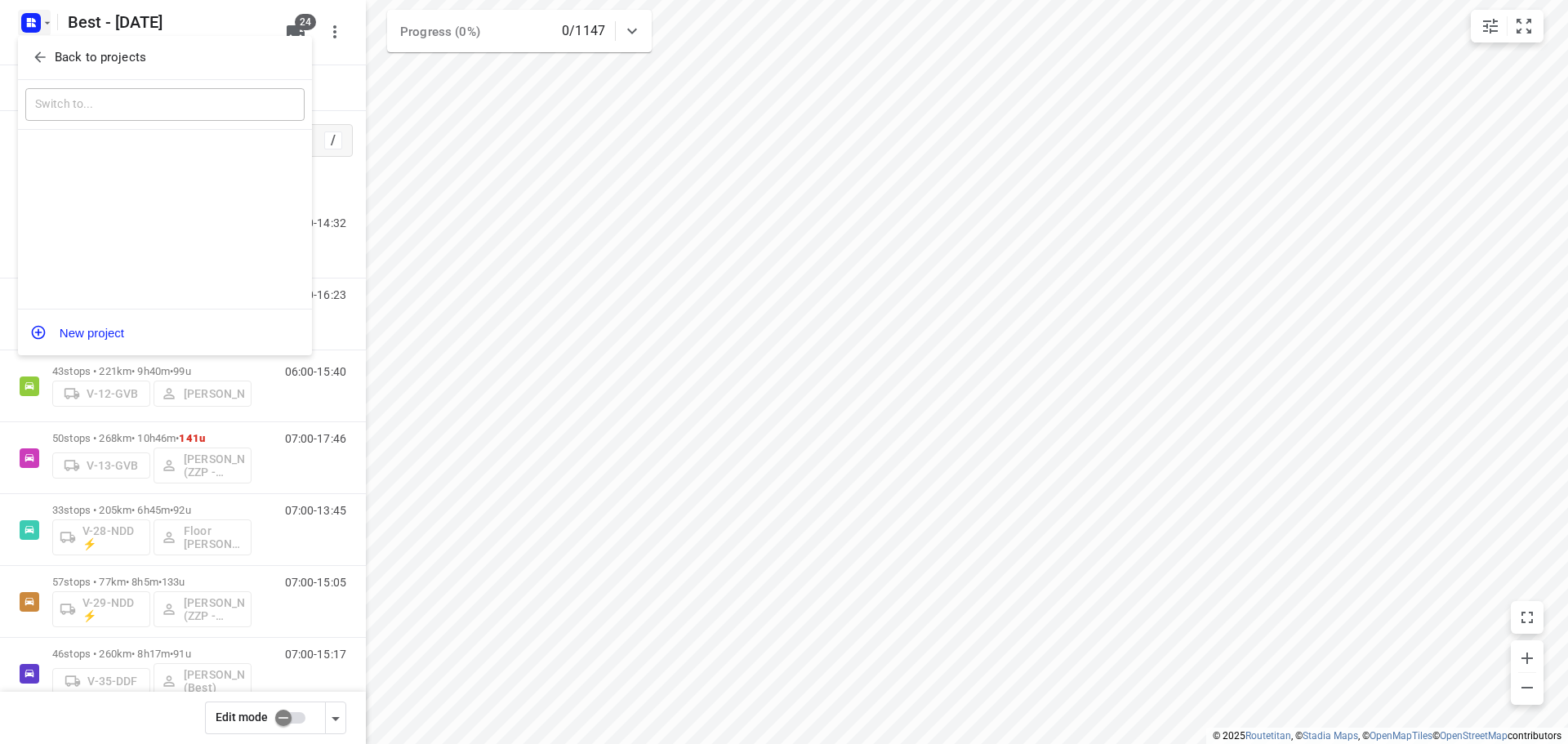
click at [40, 76] on div "Back to projects" at bounding box center [164, 58] width 294 height 44
click at [40, 60] on icon "button" at bounding box center [40, 57] width 17 height 17
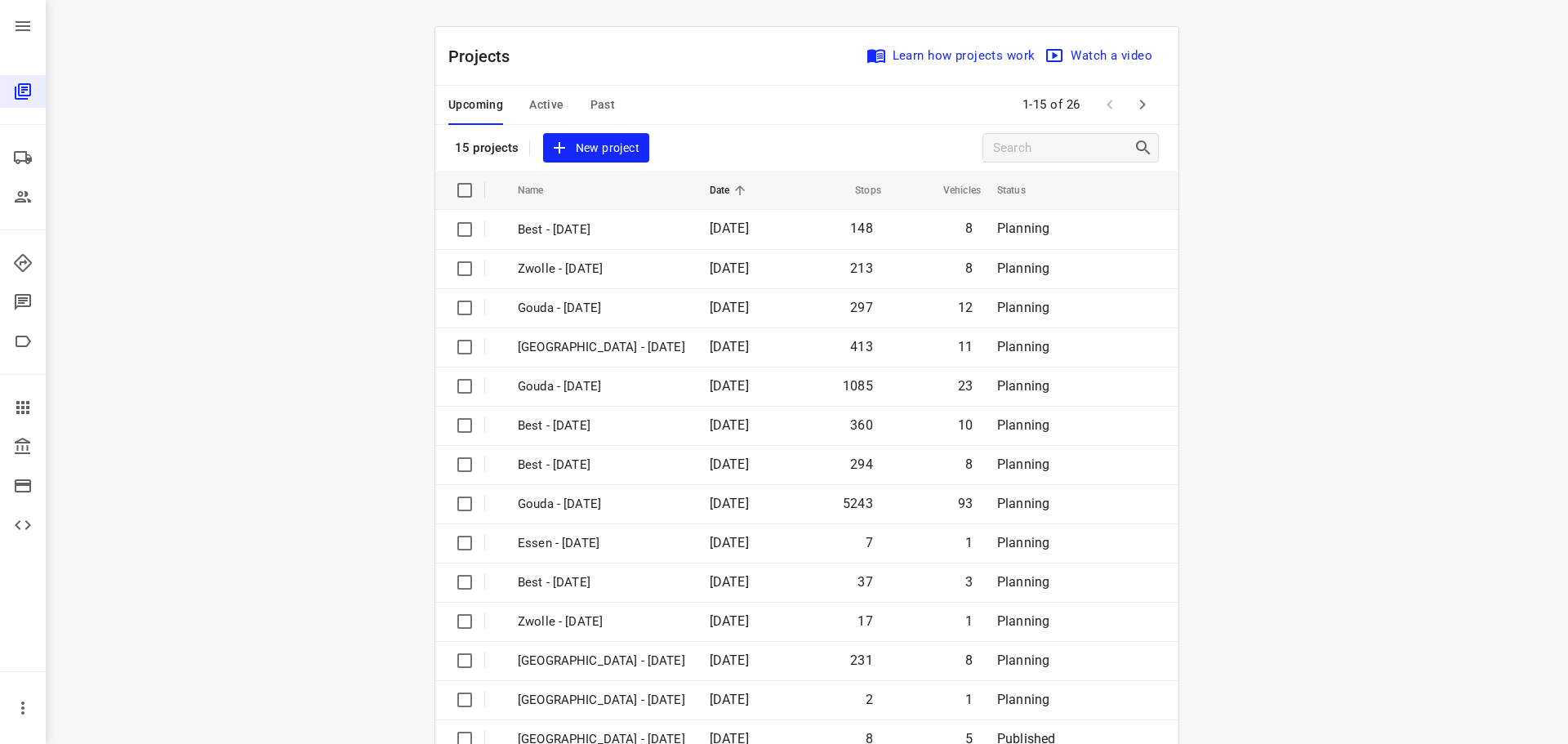
click at [538, 111] on span "Active" at bounding box center [546, 105] width 34 height 20
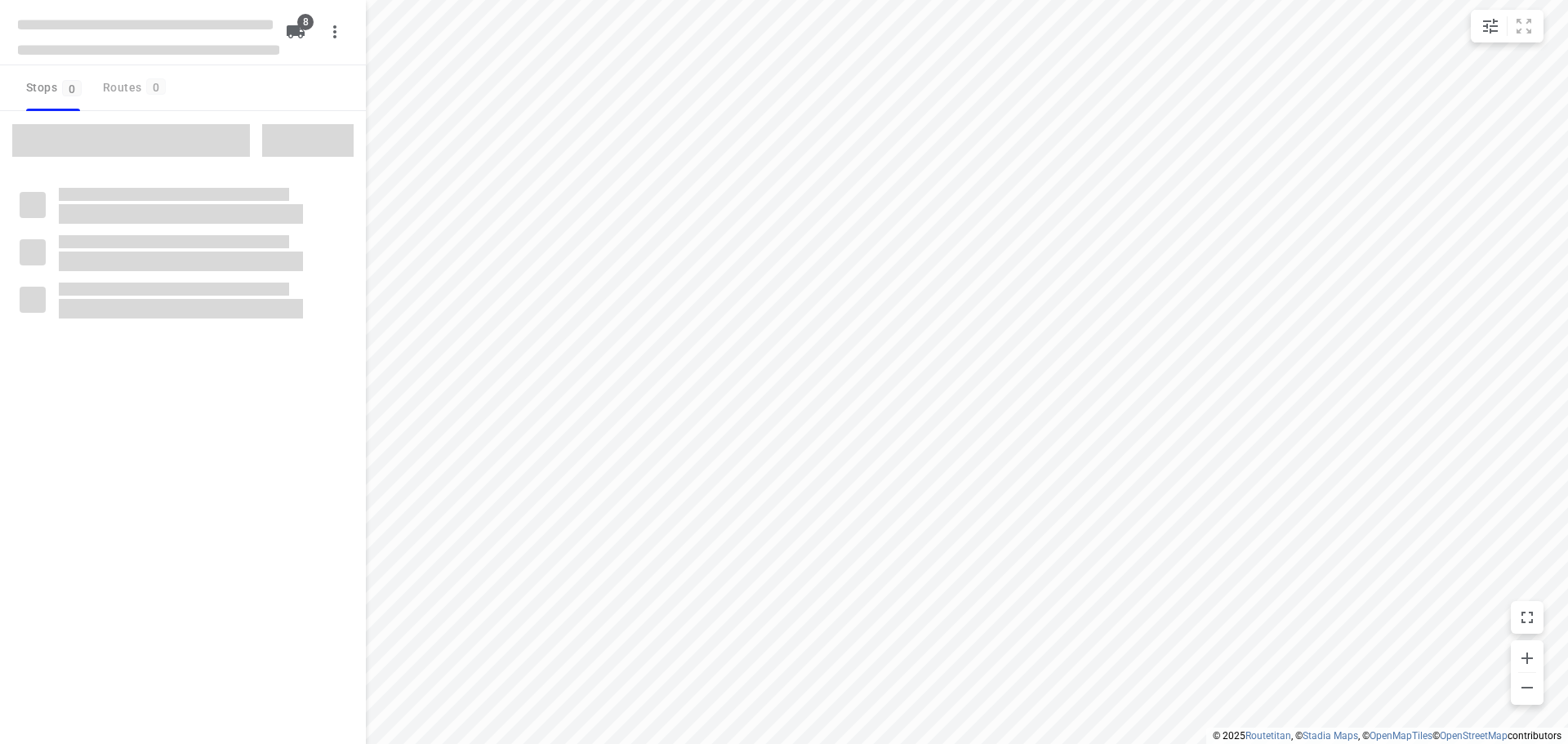
checkbox input "true"
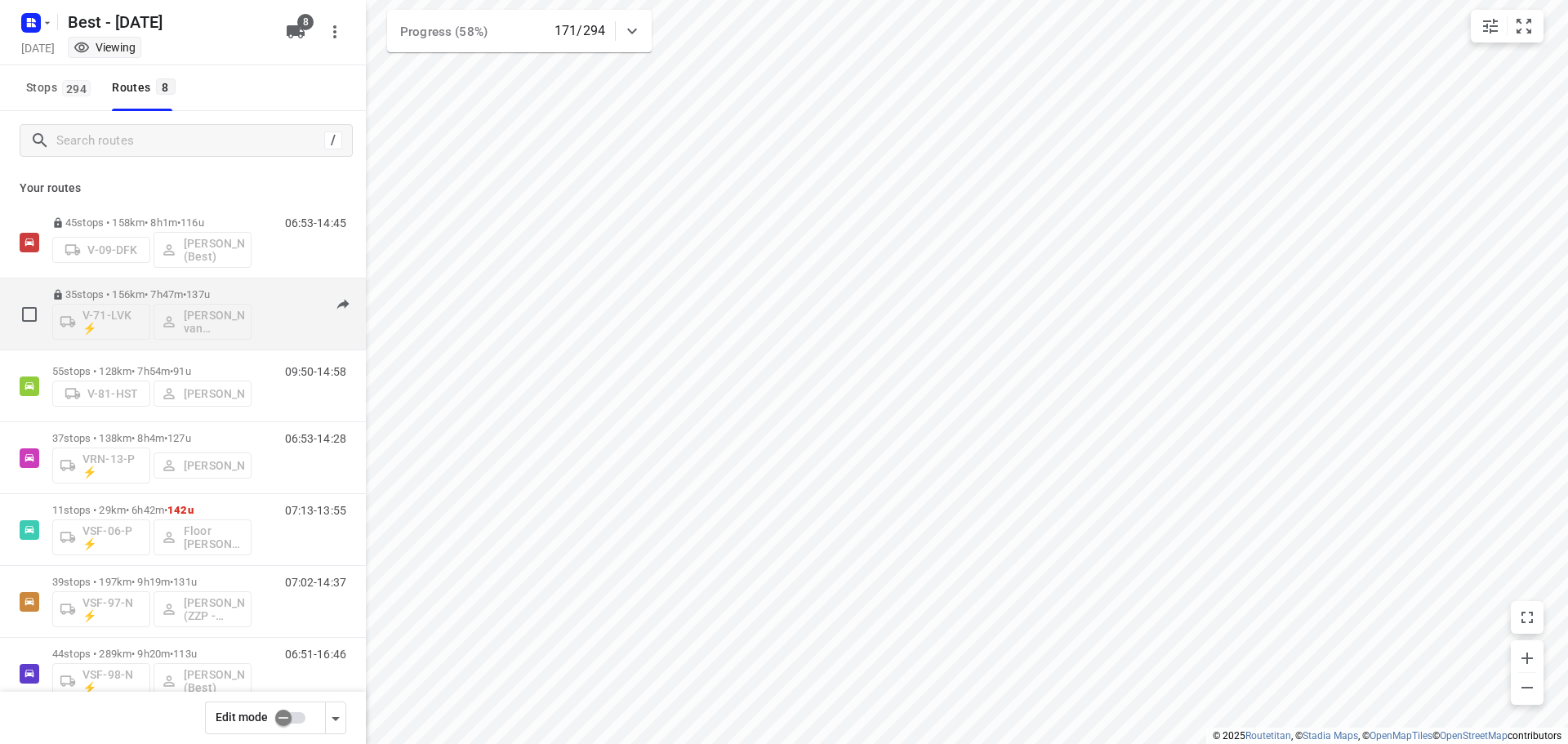
scroll to position [106, 0]
